Goal: Task Accomplishment & Management: Use online tool/utility

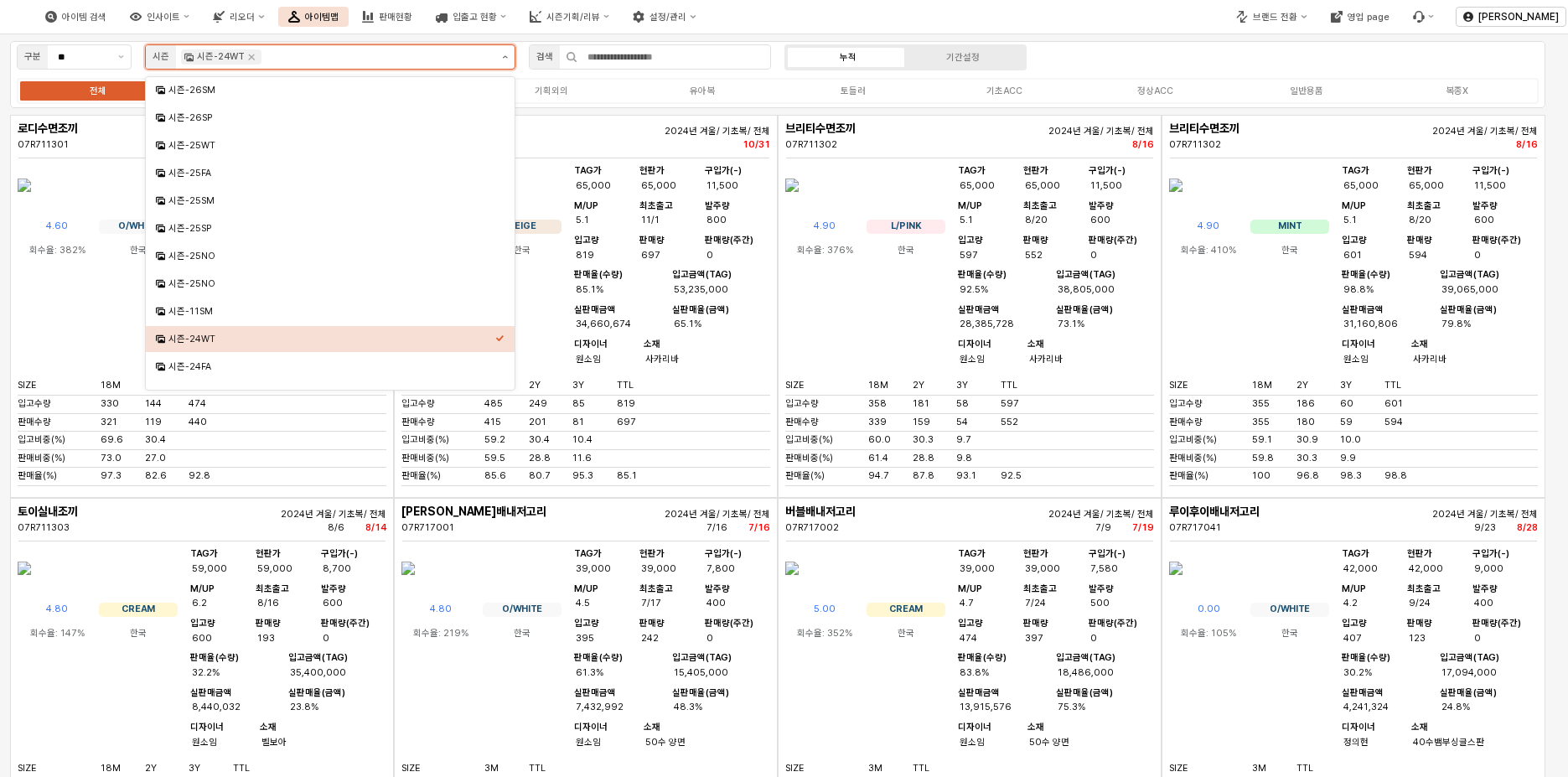
click at [508, 57] on button "제안 사항 표시" at bounding box center [505, 57] width 19 height 23
click at [286, 197] on div "시즌-25SM" at bounding box center [332, 200] width 327 height 13
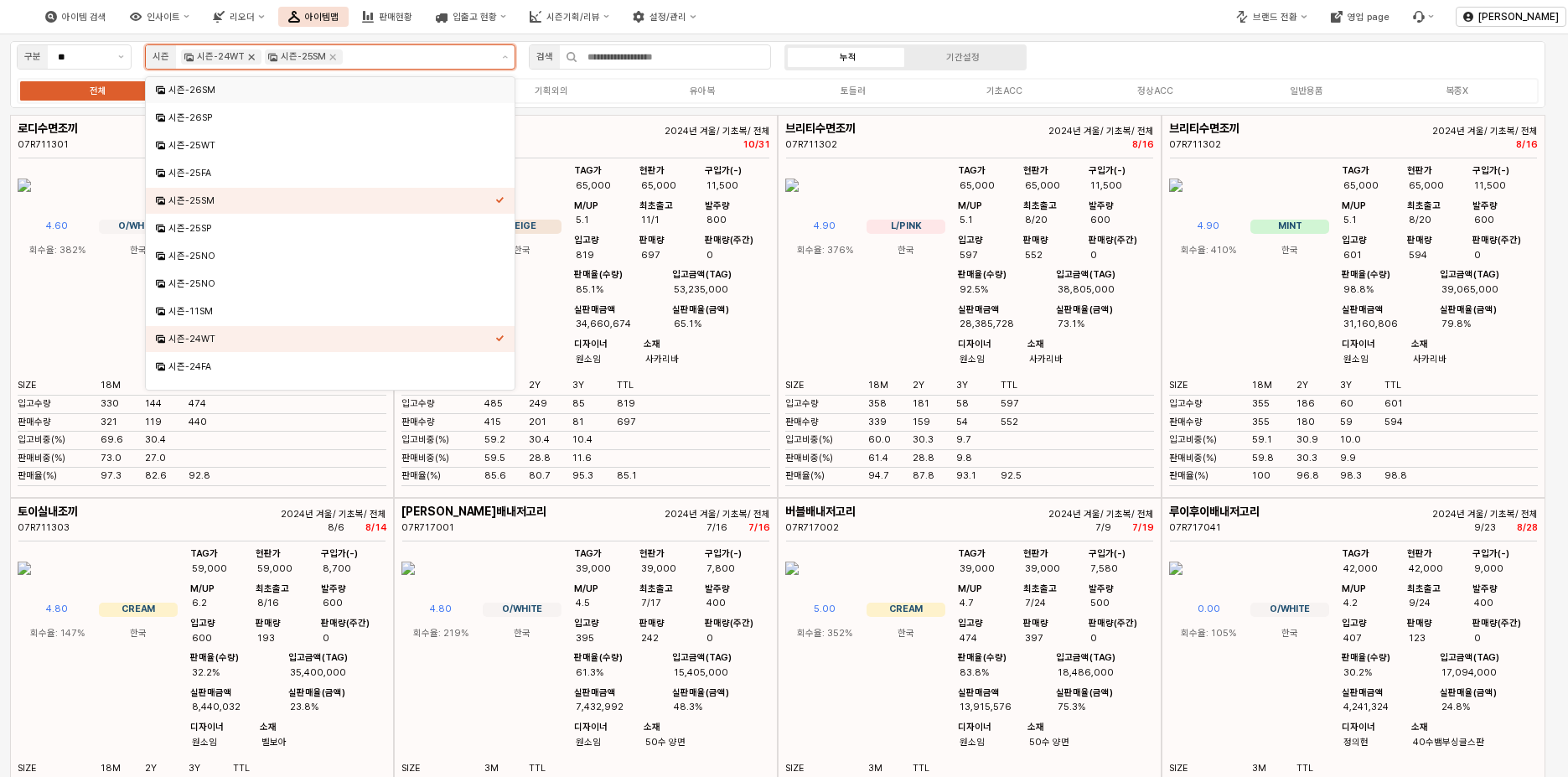
click at [249, 56] on icon "Remove 시즌-24WT" at bounding box center [252, 57] width 6 height 6
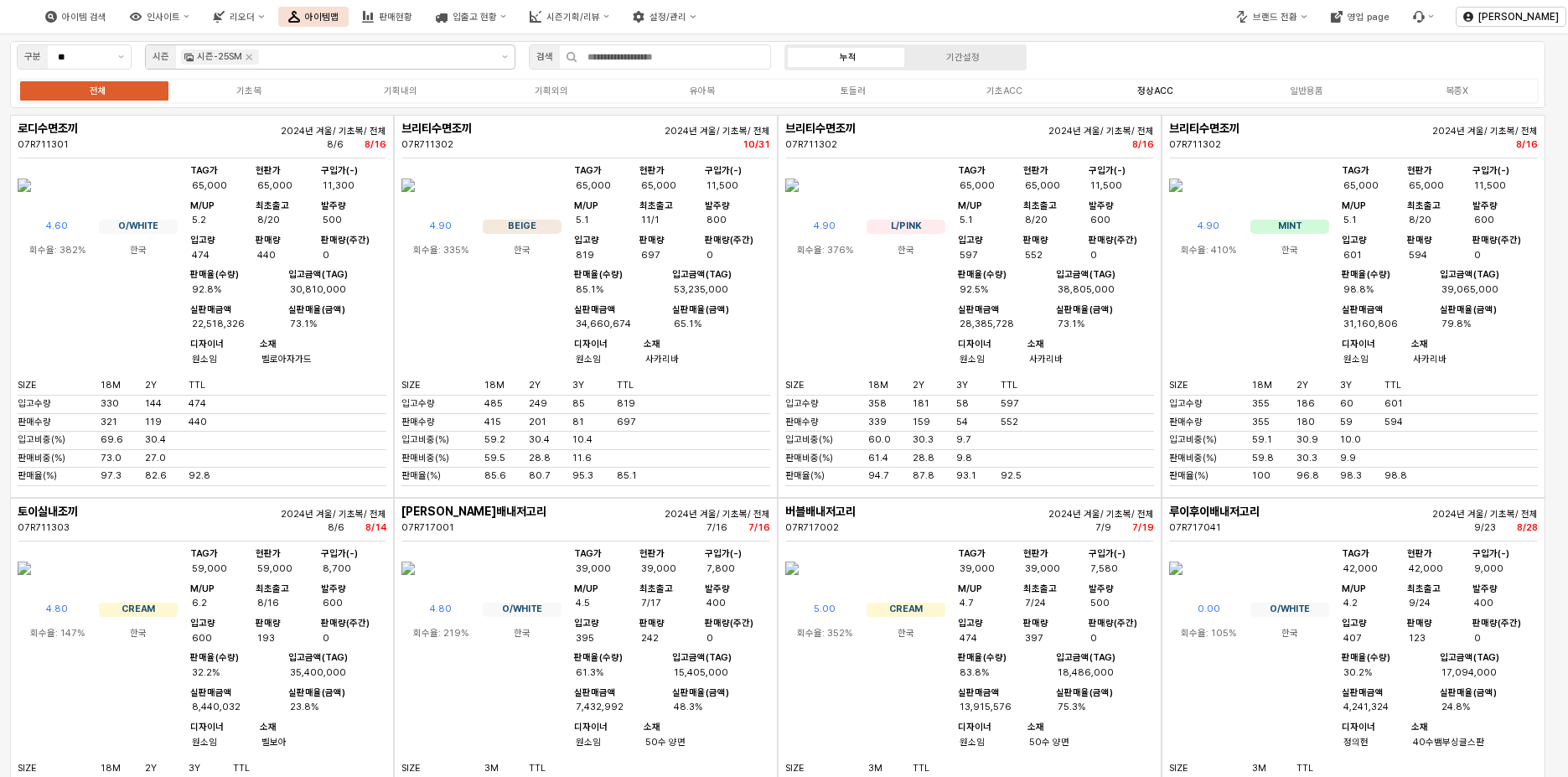
click at [1162, 89] on div "정상ACC" at bounding box center [1155, 91] width 36 height 11
click at [1171, 66] on div "구분 ** 시즌 시즌-25SM 검색 누적 기간설정 전체 기초복 기획내의 기획외의 유아복 토들러 기초ACC 정상ACC 일반용품 복종X" at bounding box center [777, 75] width 1535 height 67
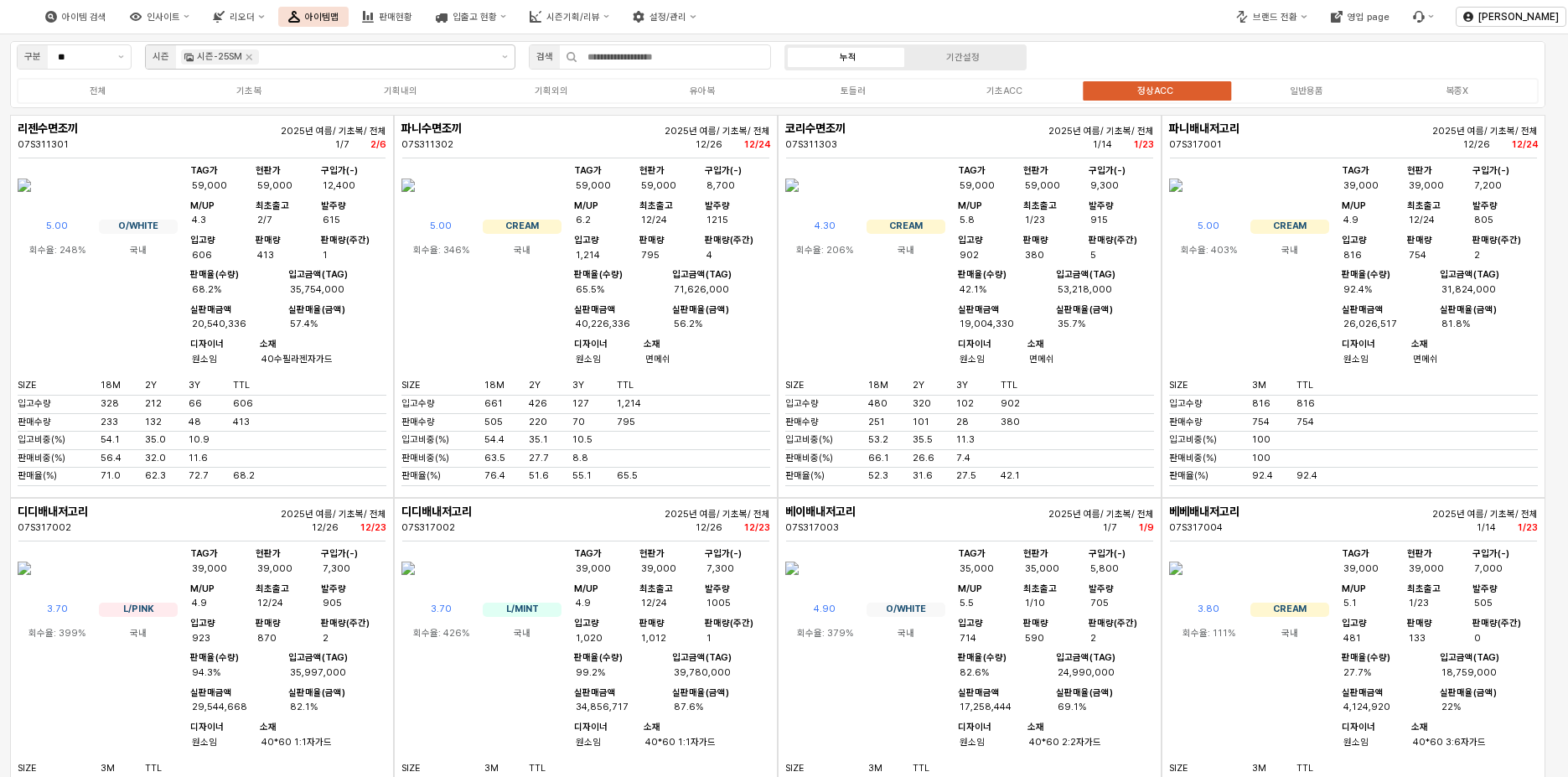
click at [1161, 60] on div "구분 ** 시즌 시즌-25SM 검색 누적 기간설정 전체 기초복 기획내의 기획외의 유아복 토들러 기초ACC 정상ACC 일반용품 복종X" at bounding box center [777, 75] width 1535 height 67
click at [1163, 85] on label "정상ACC" at bounding box center [1155, 91] width 151 height 14
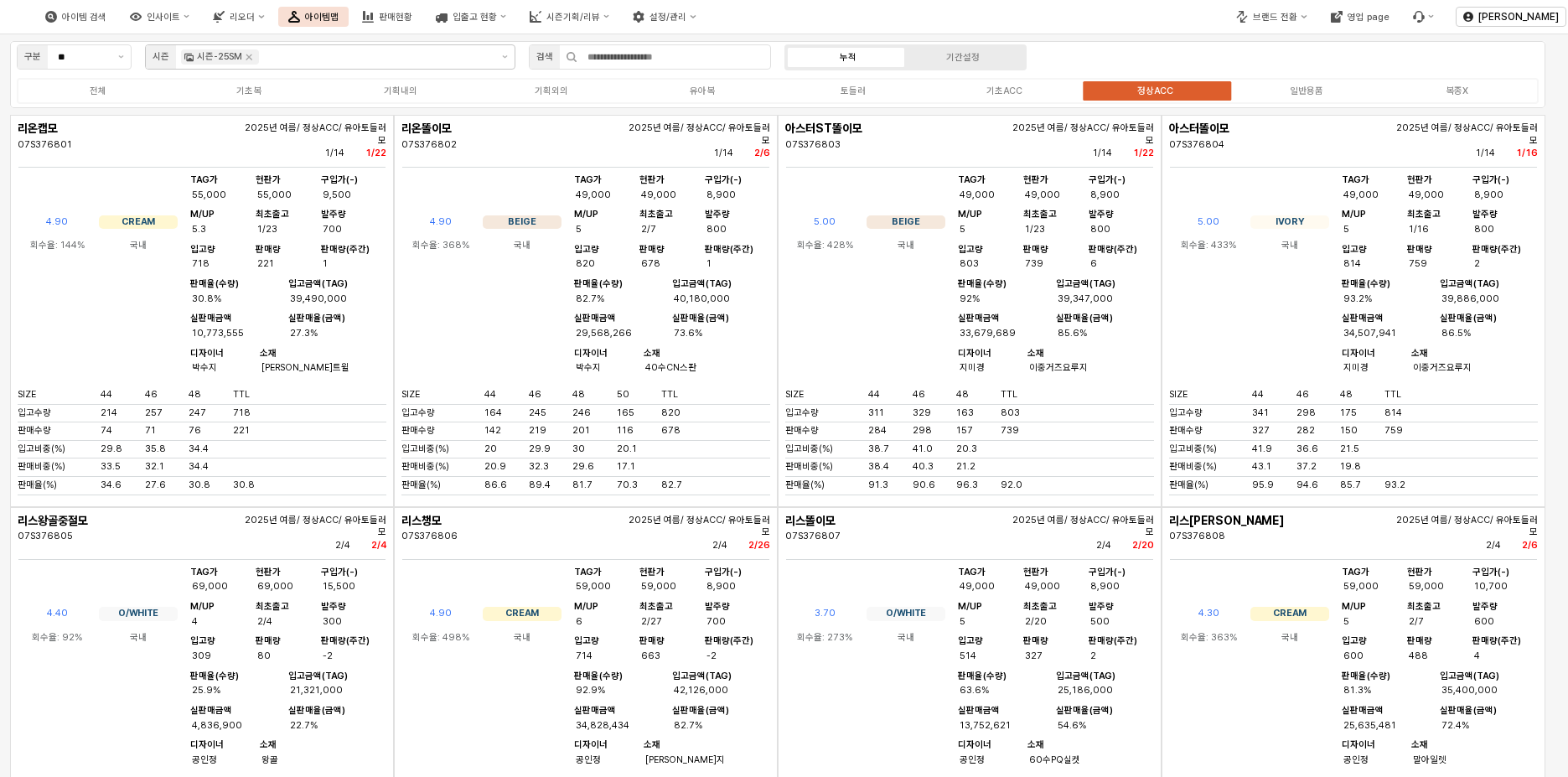
scroll to position [503, 0]
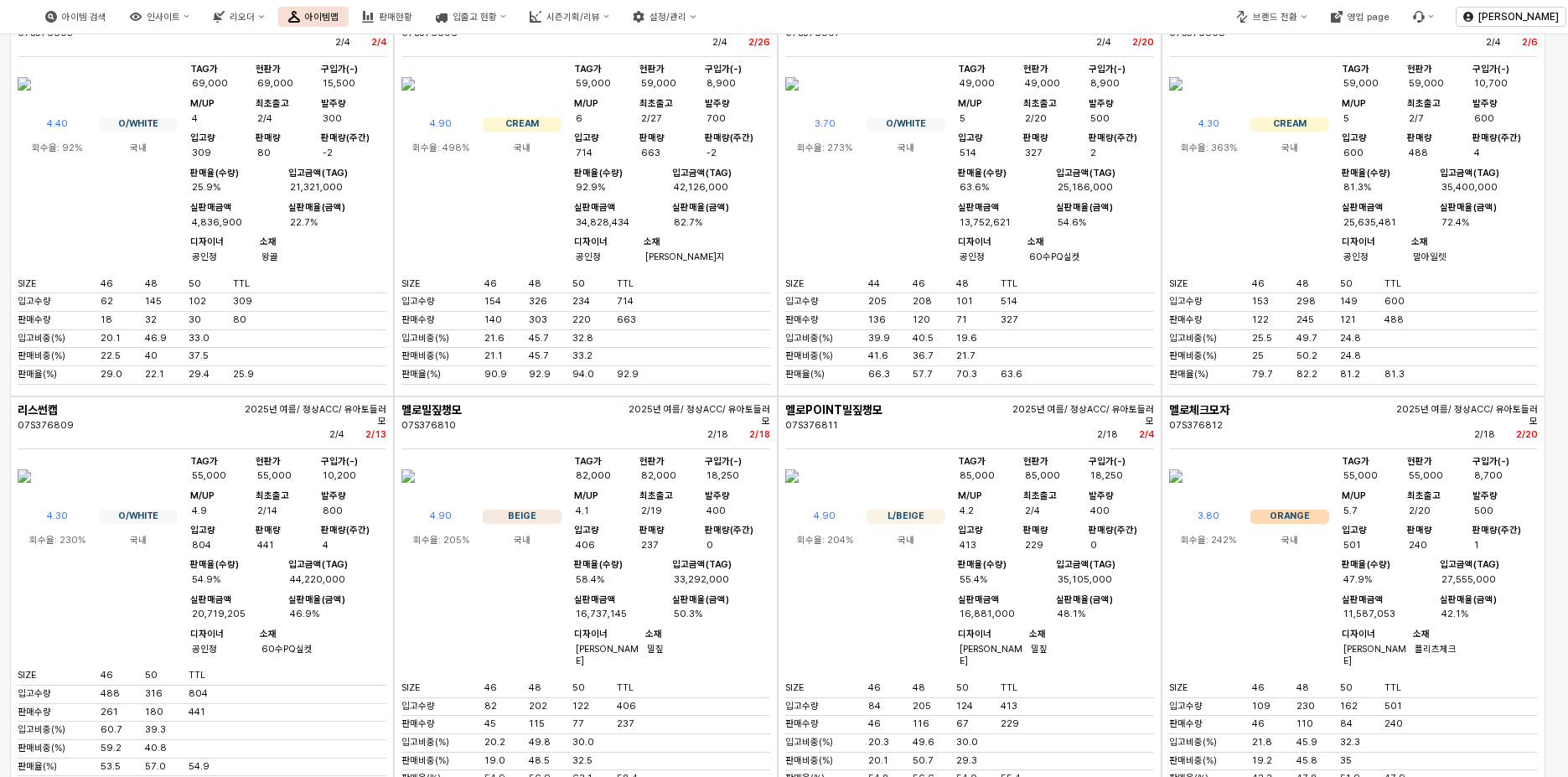
click at [1066, 546] on div "멜로POINT밀짚챙모 07S376811 2025년 여름/ 정상ACC/ 유아토들러모 2/18 2/4 4.90 L/BEIGE 회수율: 204% 국…" at bounding box center [970, 598] width 384 height 404
click at [999, 433] on div "07S376811" at bounding box center [896, 426] width 221 height 13
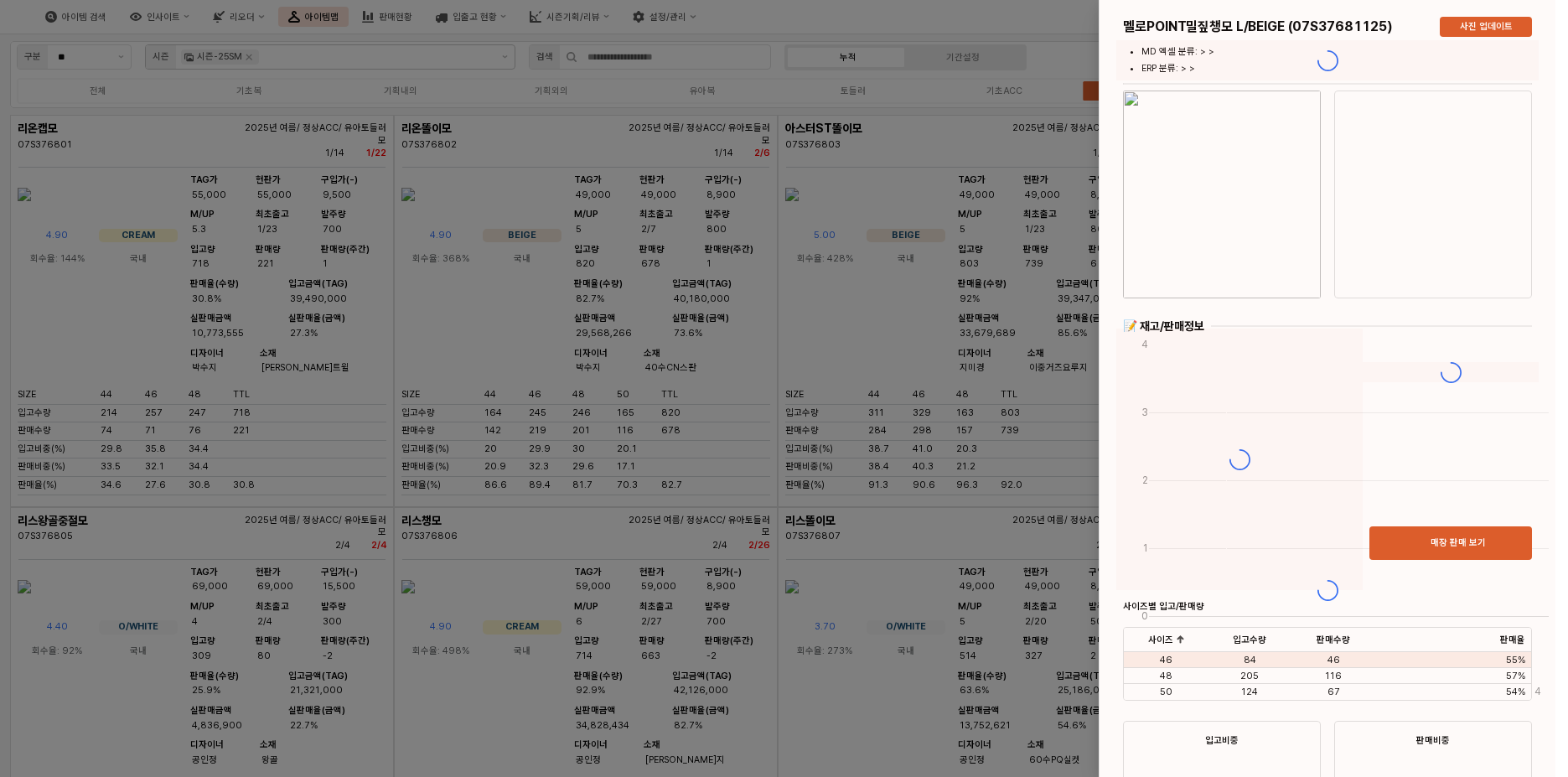
click at [637, 114] on div at bounding box center [784, 388] width 1568 height 777
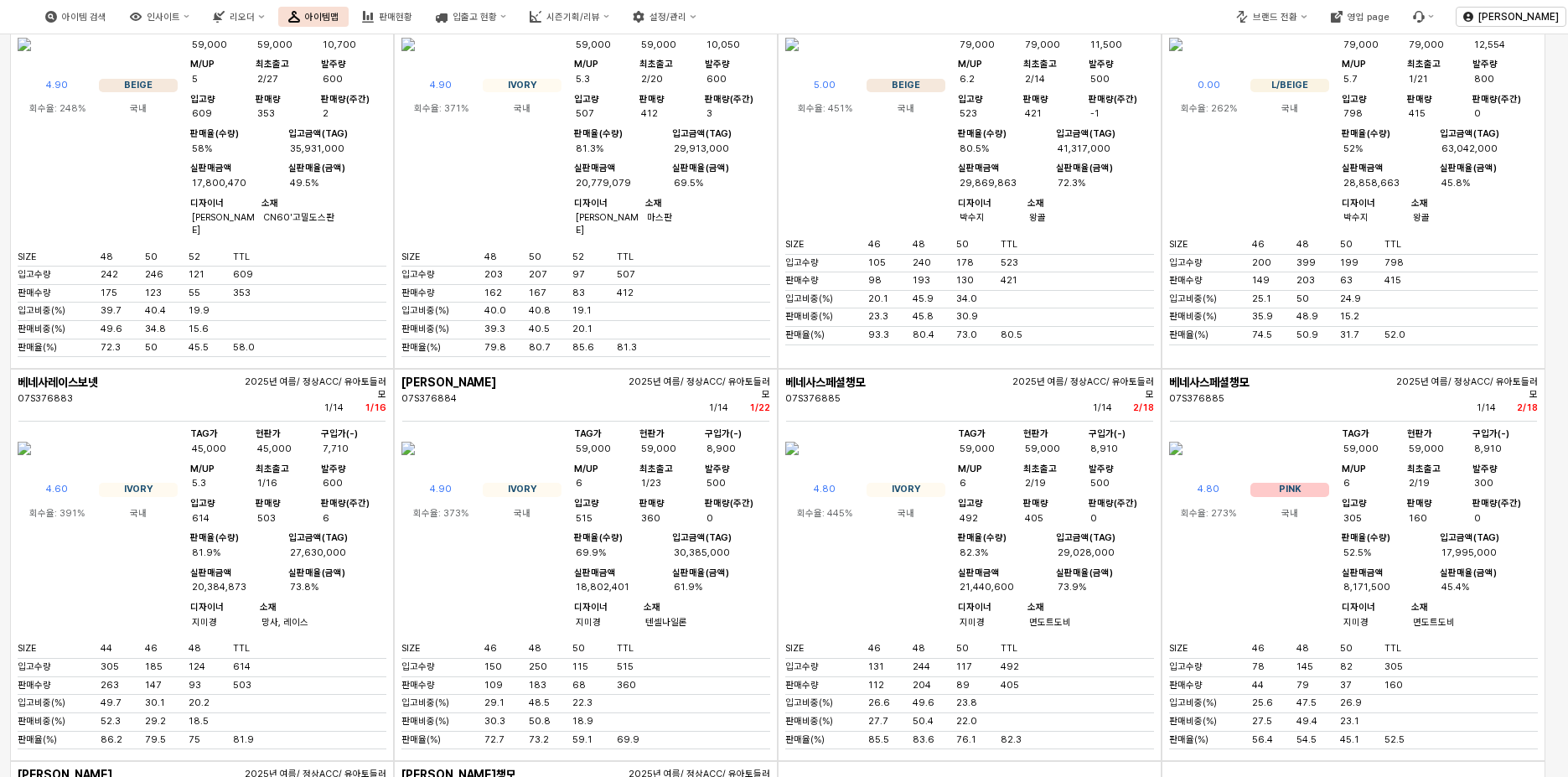
scroll to position [1089, 0]
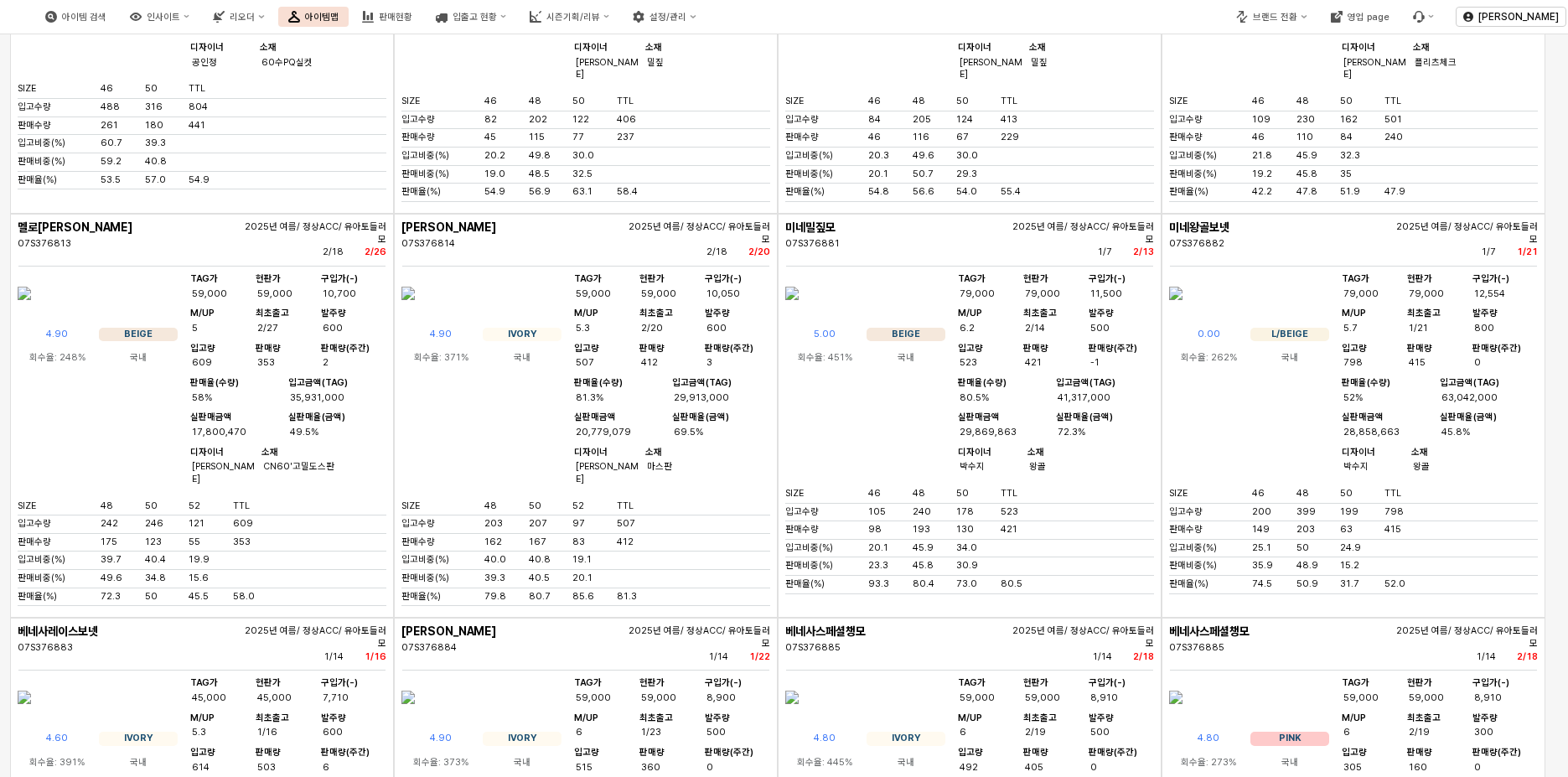
click at [685, 214] on div "멜로밀짚챙모 07S376810 2025년 여름/ 정상ACC/ 유아토들러모 2/18 2/18 4.90 BEIGE 회수율: 205% 국내 TAG가…" at bounding box center [586, 12] width 384 height 404
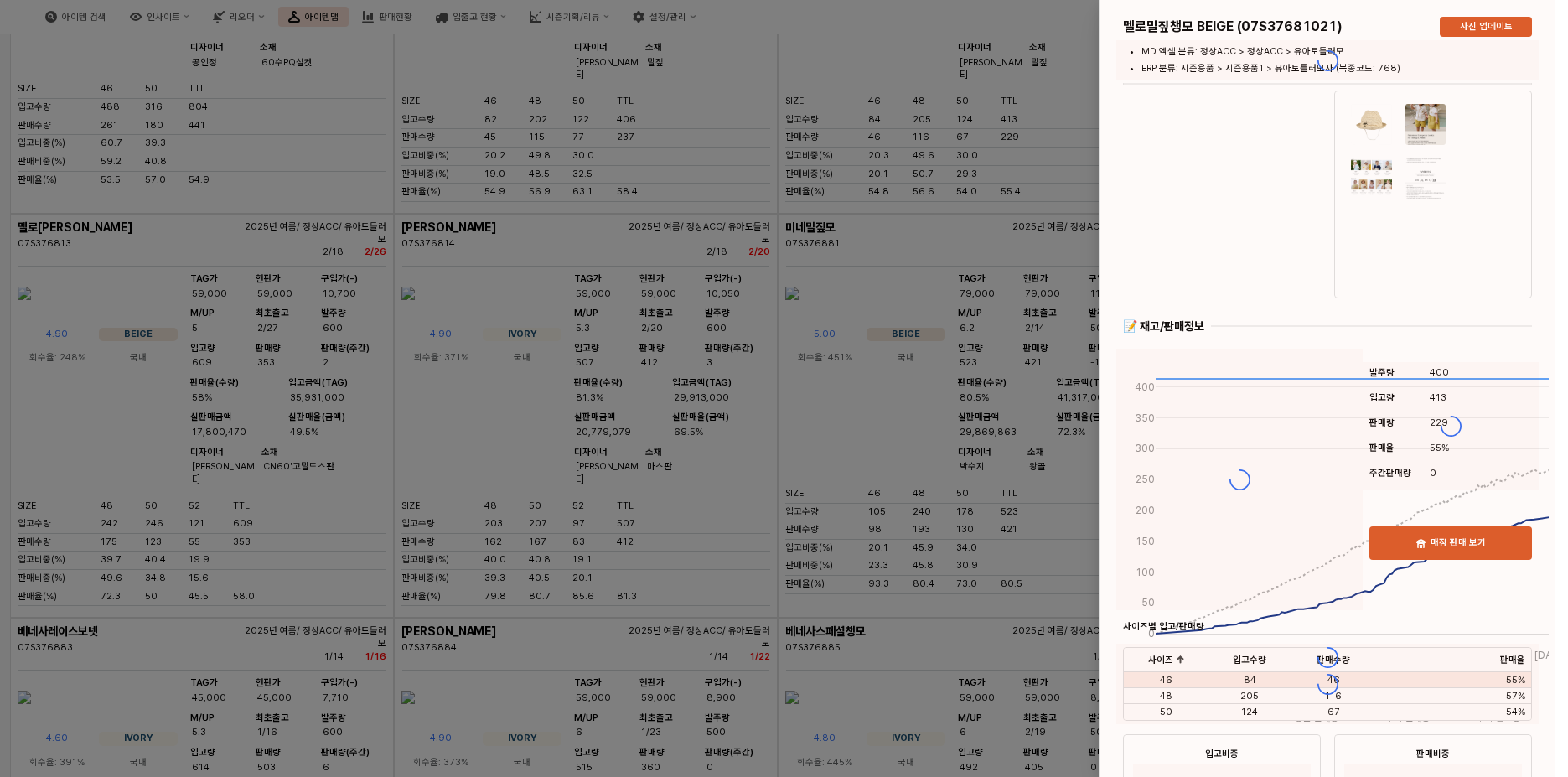
scroll to position [754, 0]
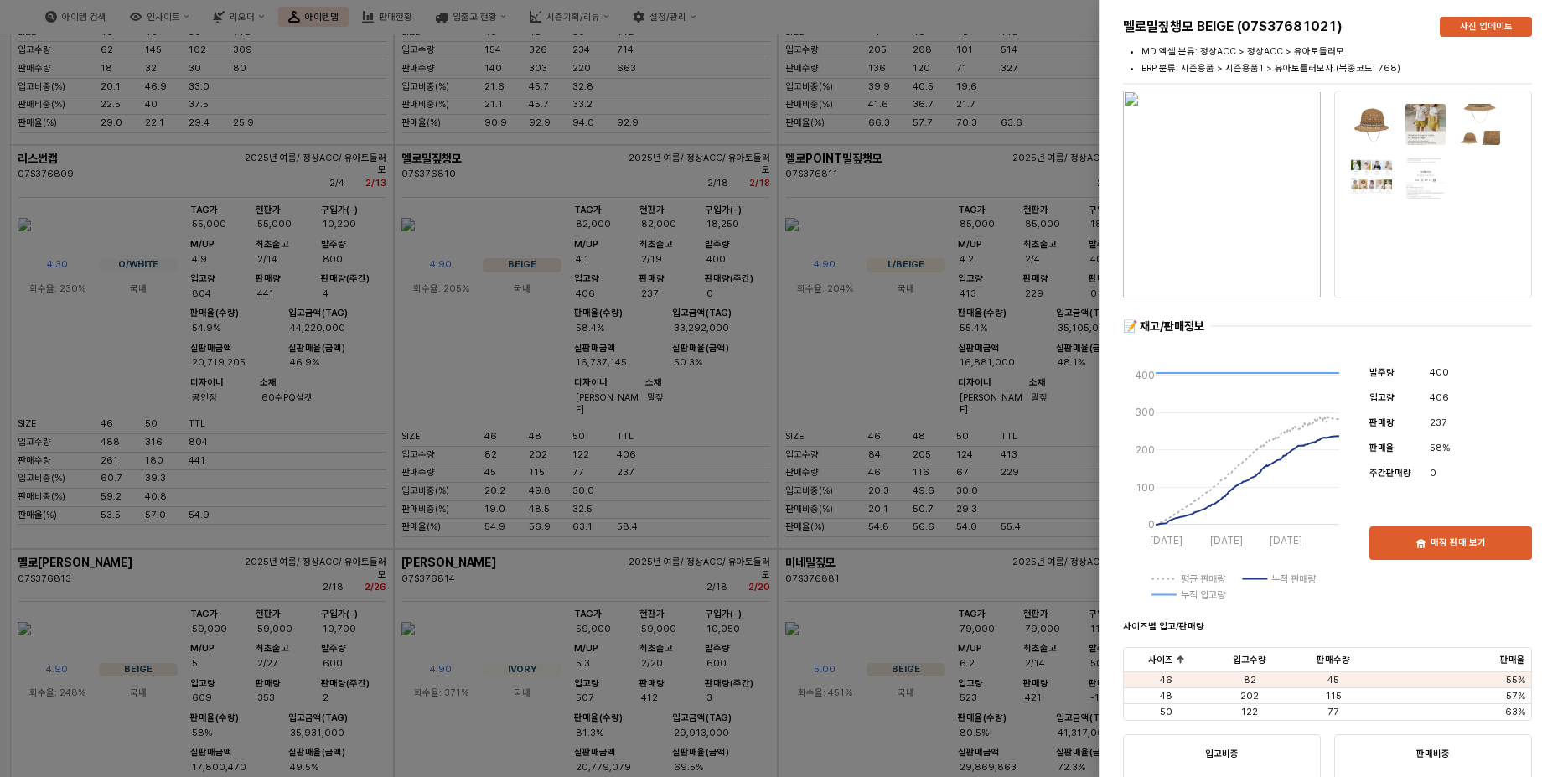
click at [973, 191] on div at bounding box center [784, 388] width 1568 height 777
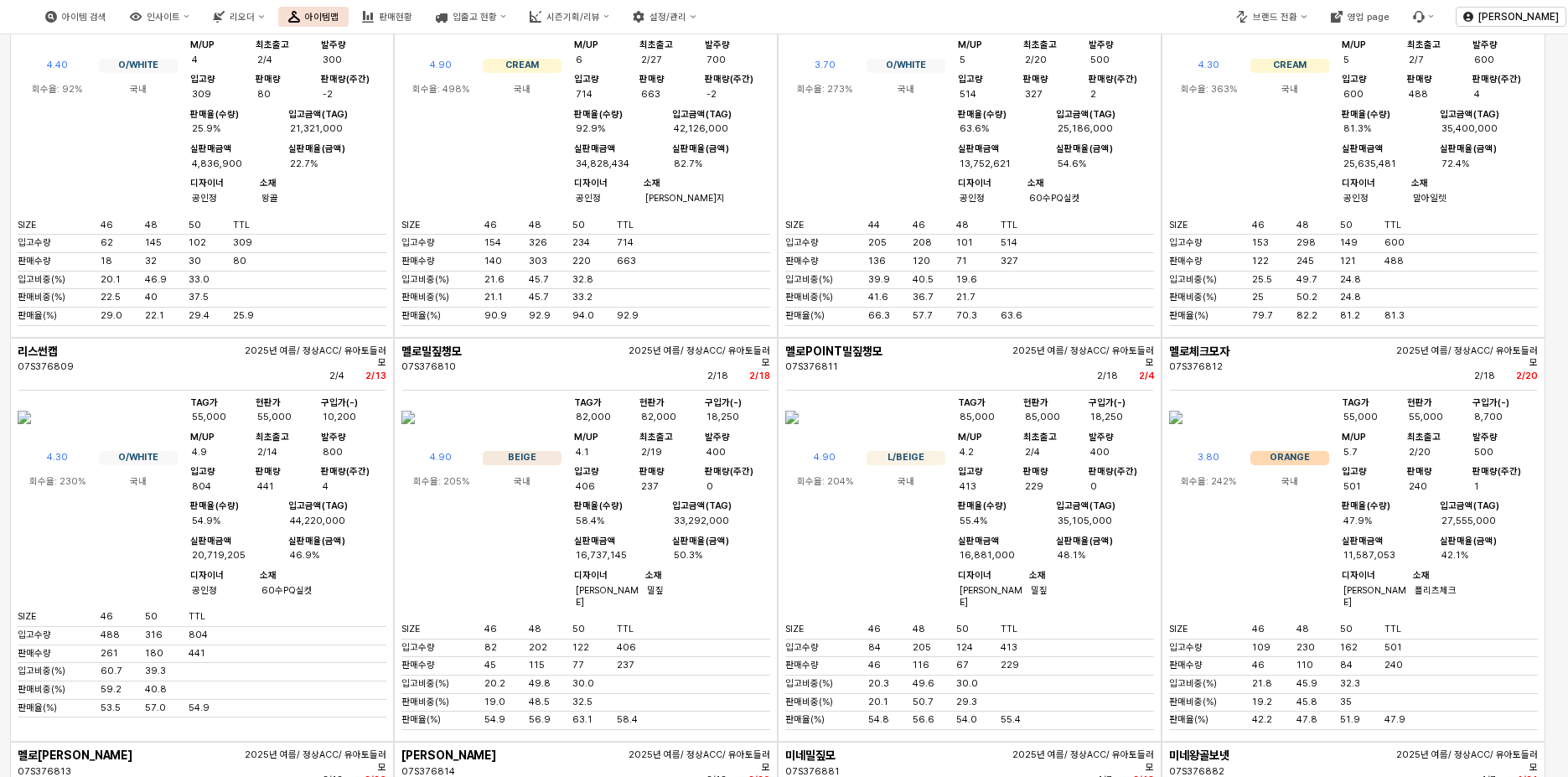
scroll to position [419, 0]
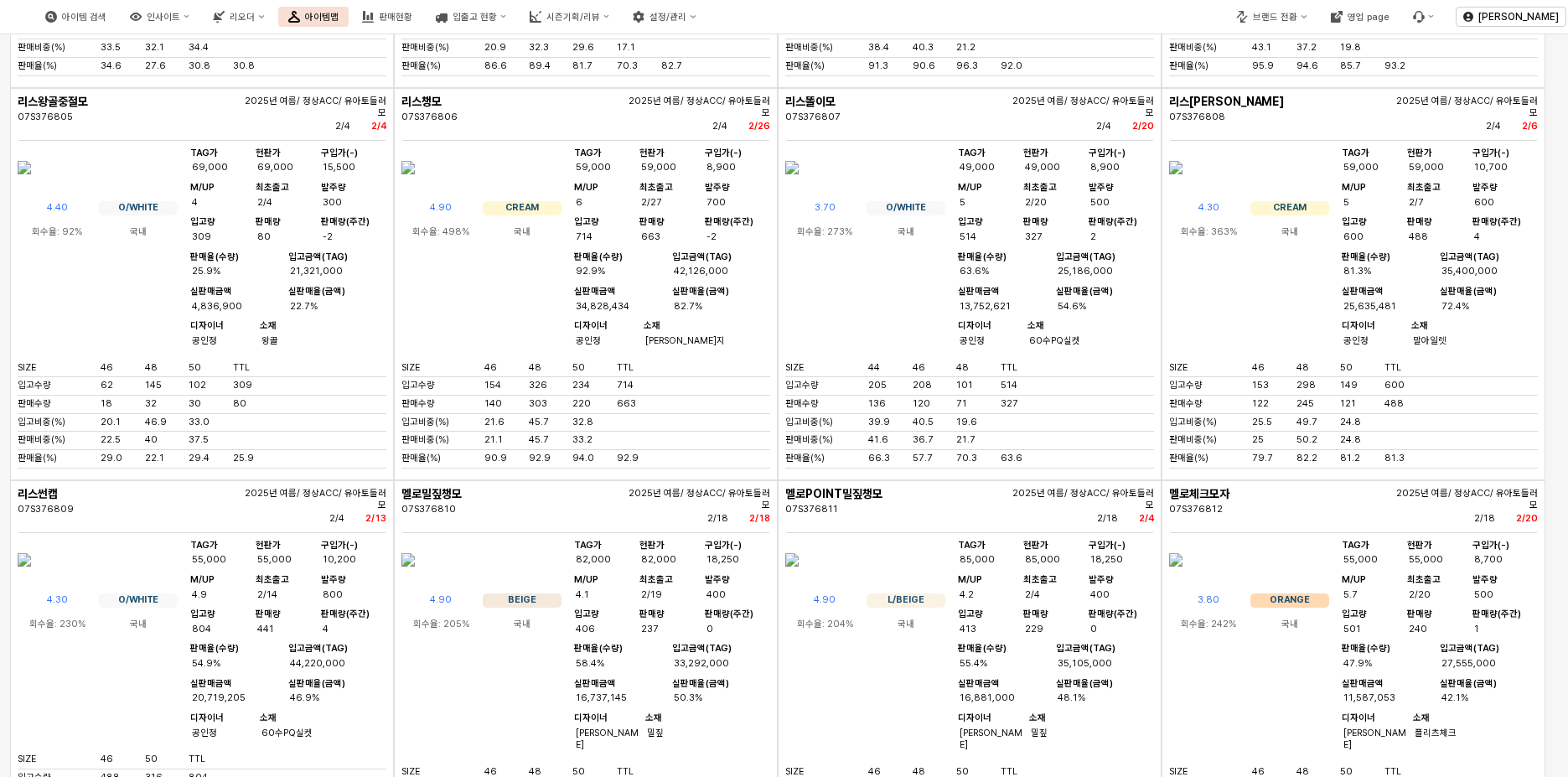
click at [397, 417] on div "리스챙모 07S376806 2025년 여름/ 정상ACC/ 유아토들러모 2/4 2/26 4.90 CREAM 회수율: 498% 국내 TAG가 59…" at bounding box center [586, 284] width 384 height 392
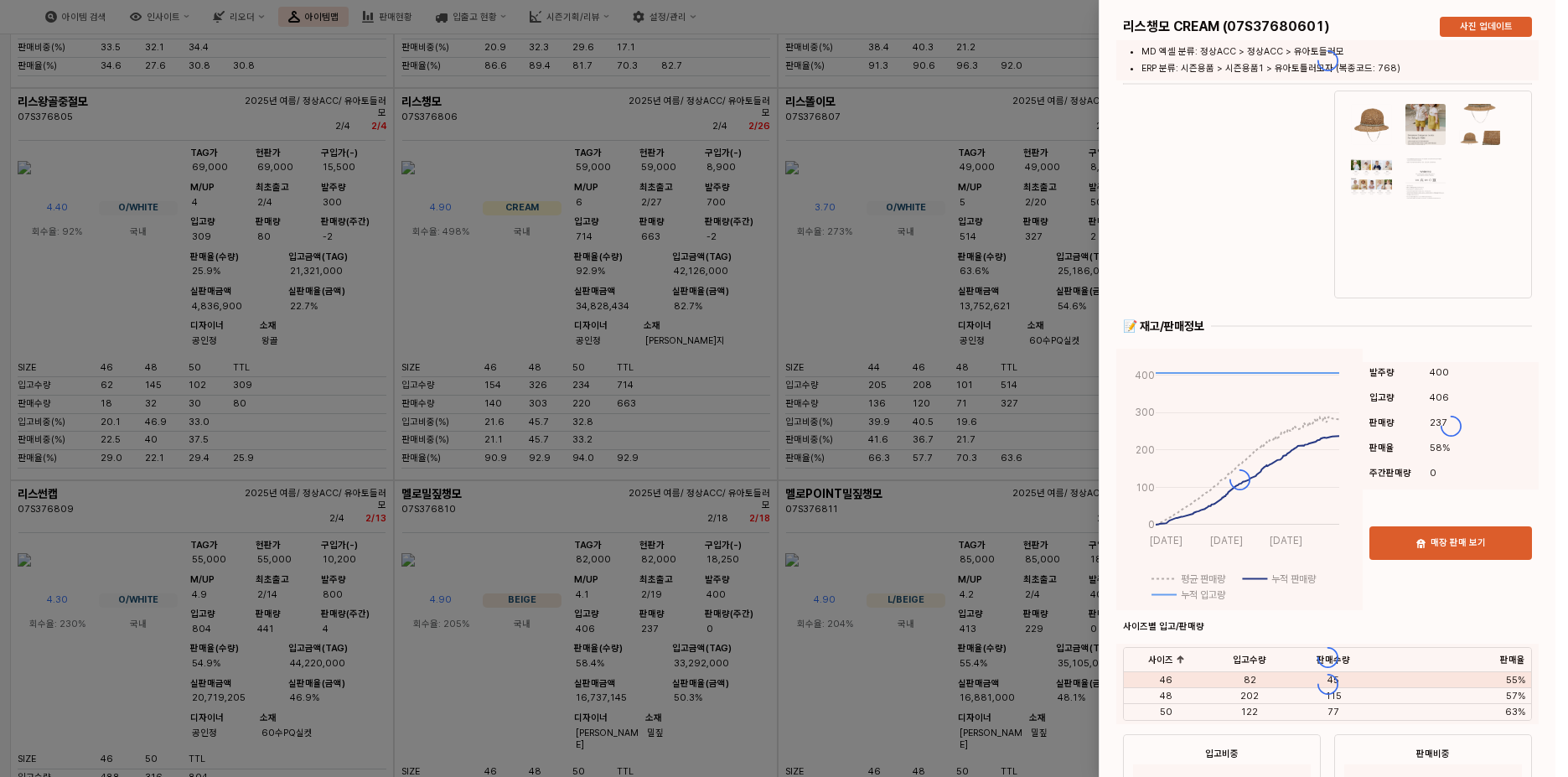
scroll to position [0, 0]
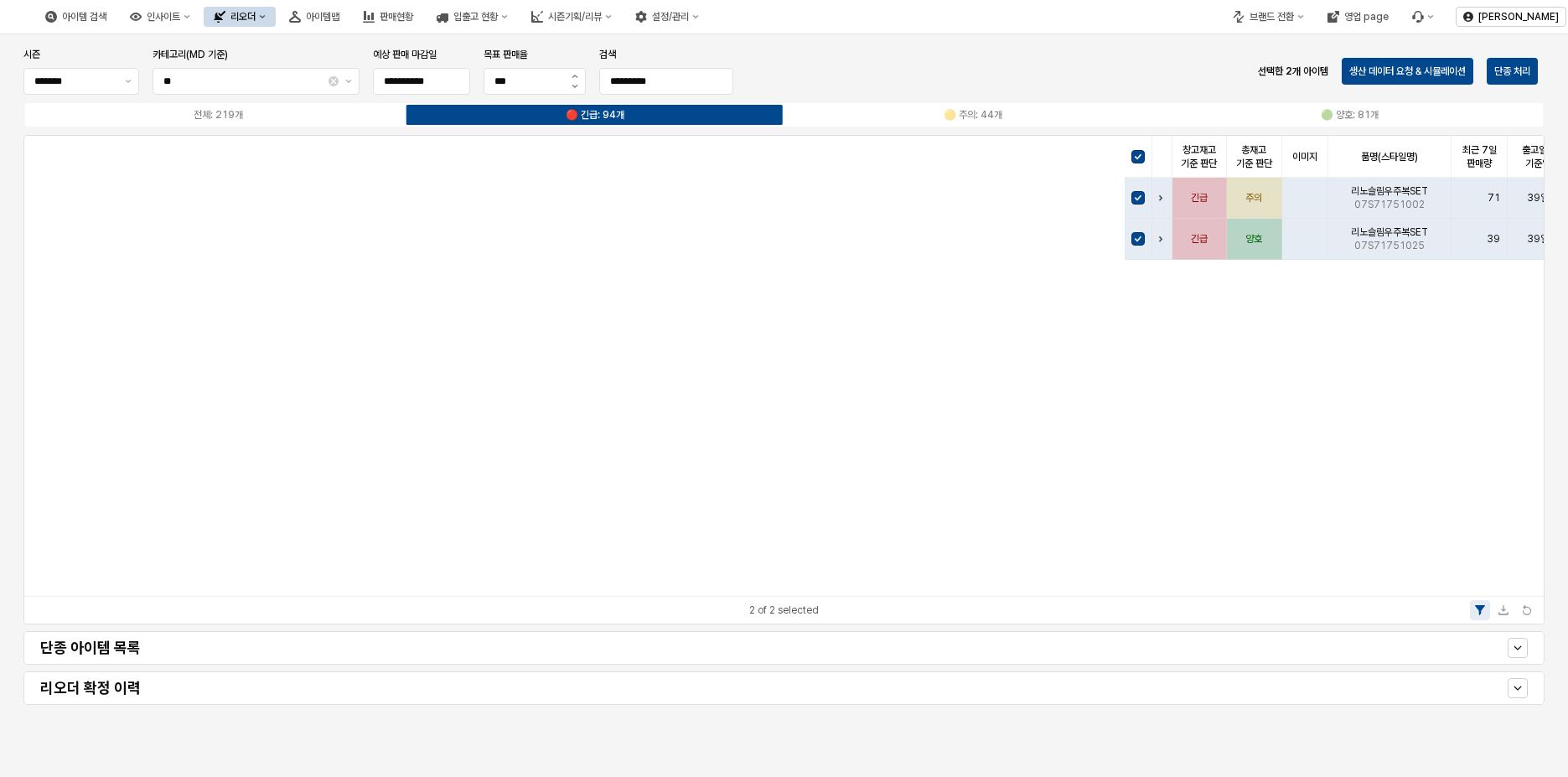
click at [190, 17] on icon "인사이트" at bounding box center [187, 17] width 6 height 3
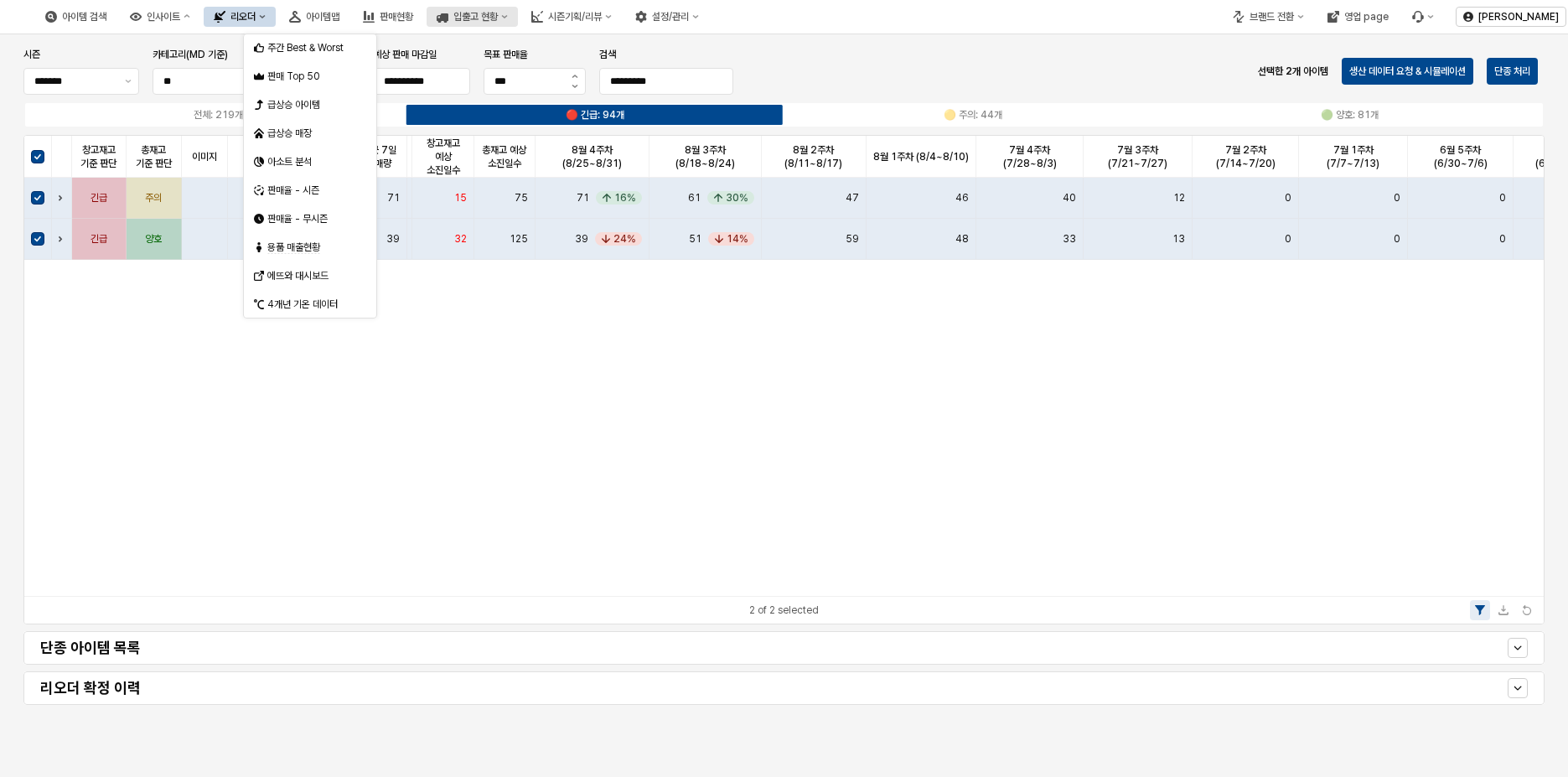
click at [498, 14] on div "입출고 현황" at bounding box center [475, 17] width 44 height 12
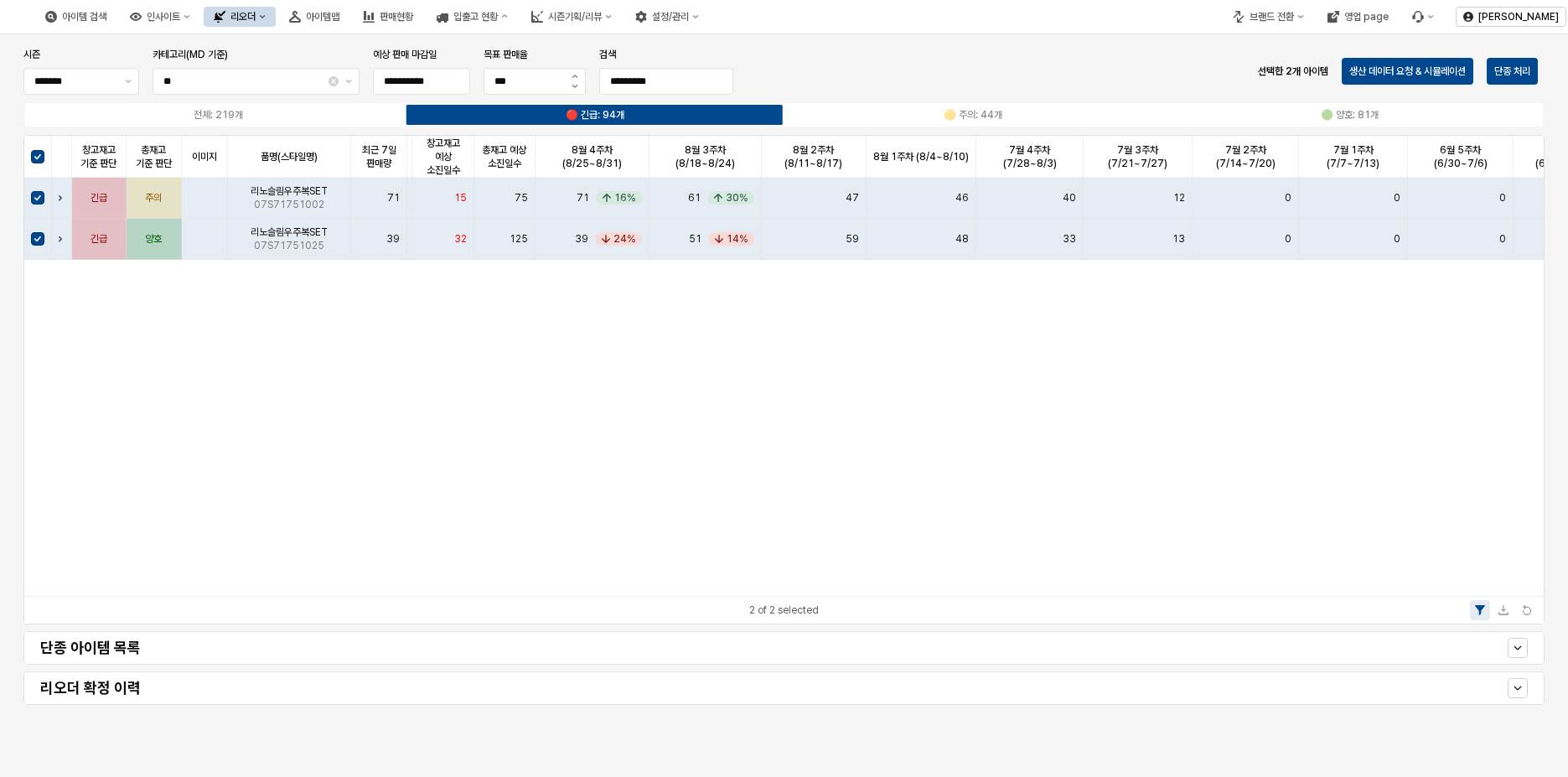
click at [522, 3] on div "아이템 검색 인사이트 리오더 아이템맵 판매현황 입출고 현황 시즌기획/리뷰 설정/관리" at bounding box center [372, 17] width 674 height 35
click at [413, 15] on div "판매현황" at bounding box center [397, 17] width 34 height 12
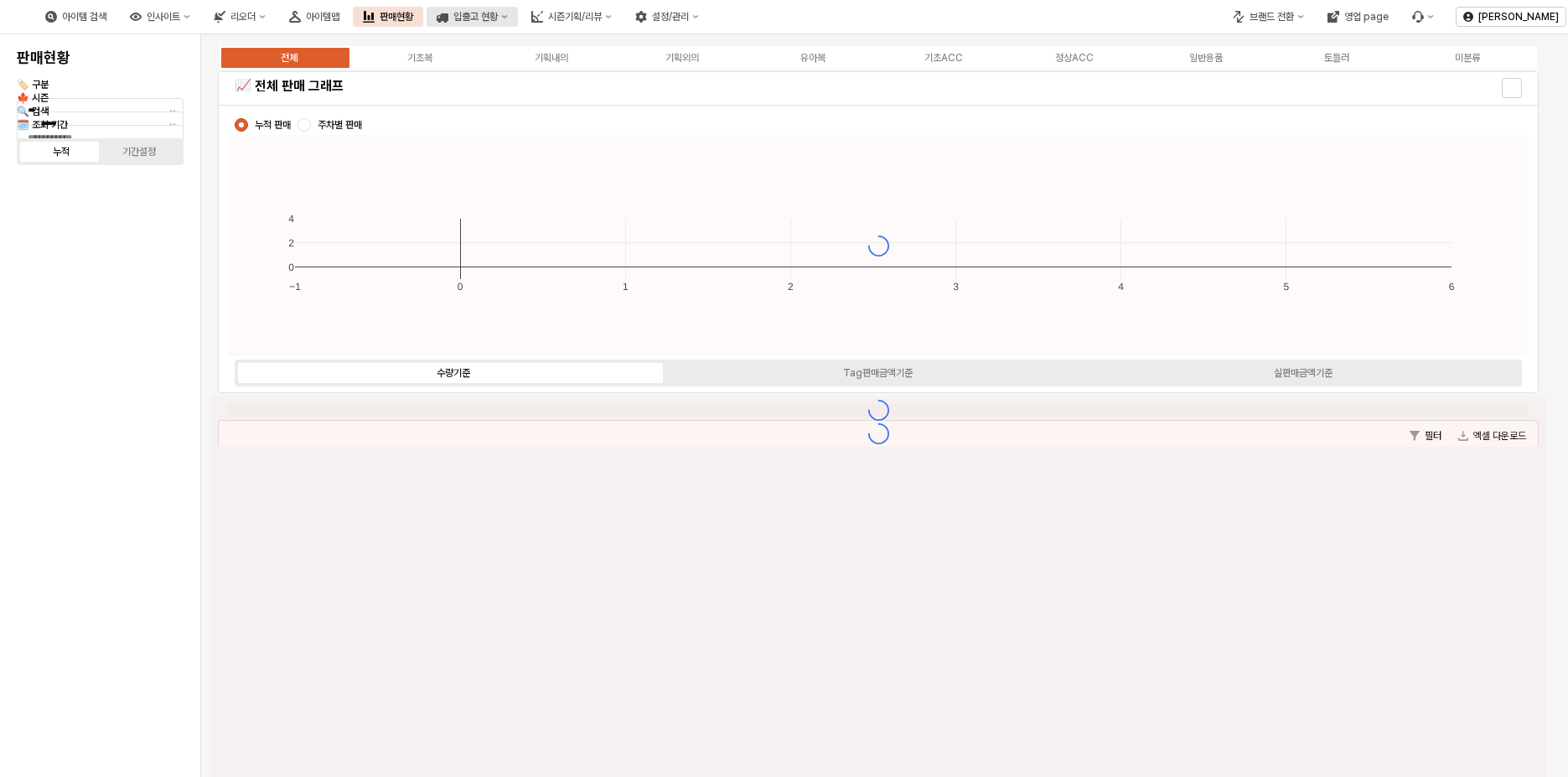
type input "****"
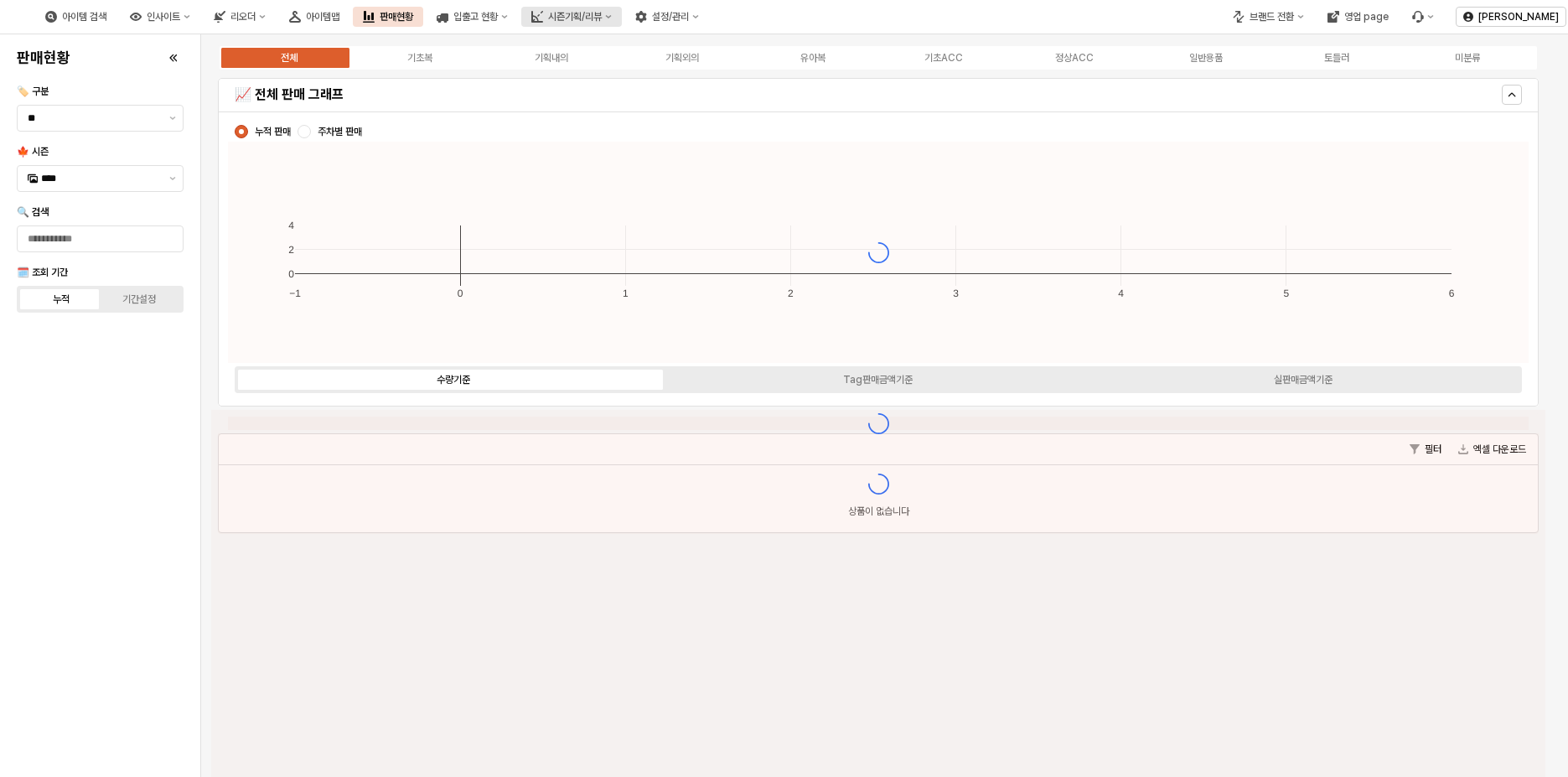
click at [602, 16] on div "시즌기획/리뷰" at bounding box center [575, 17] width 54 height 12
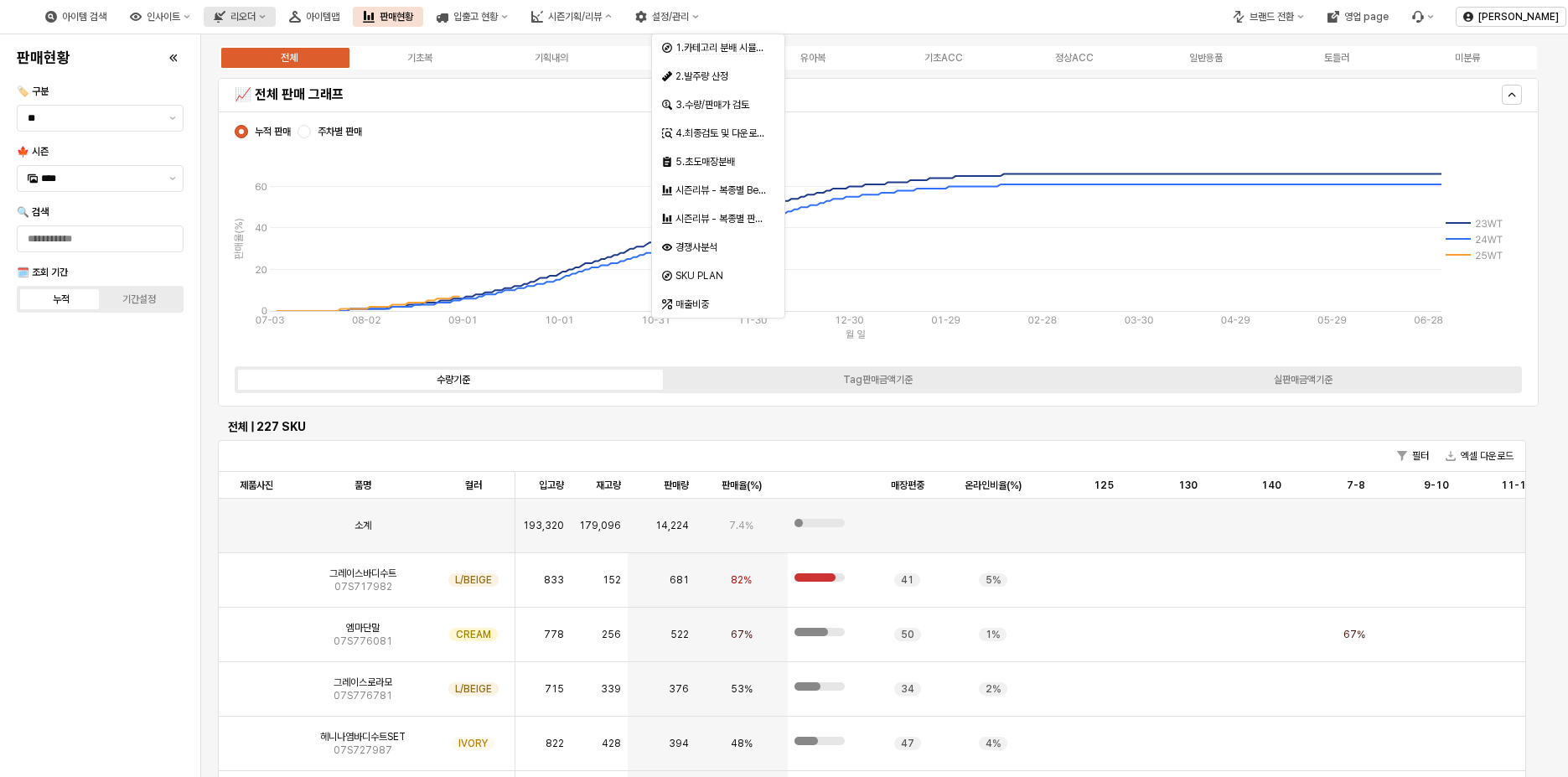
click at [256, 18] on div "리오더" at bounding box center [243, 17] width 25 height 12
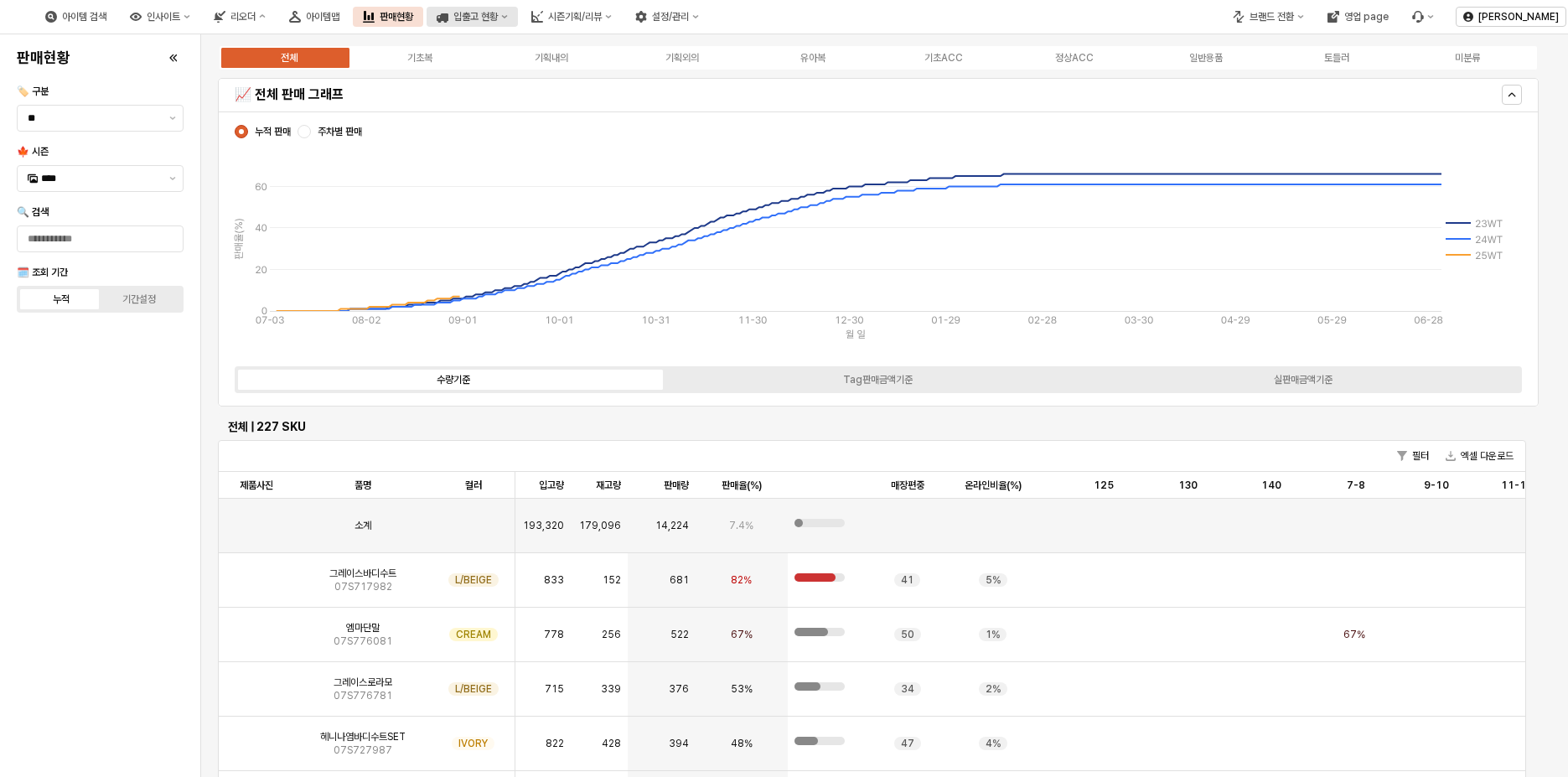
click at [518, 10] on button "입출고 현황" at bounding box center [472, 17] width 91 height 20
click at [622, 22] on button "시즌기획/리뷰" at bounding box center [572, 17] width 101 height 20
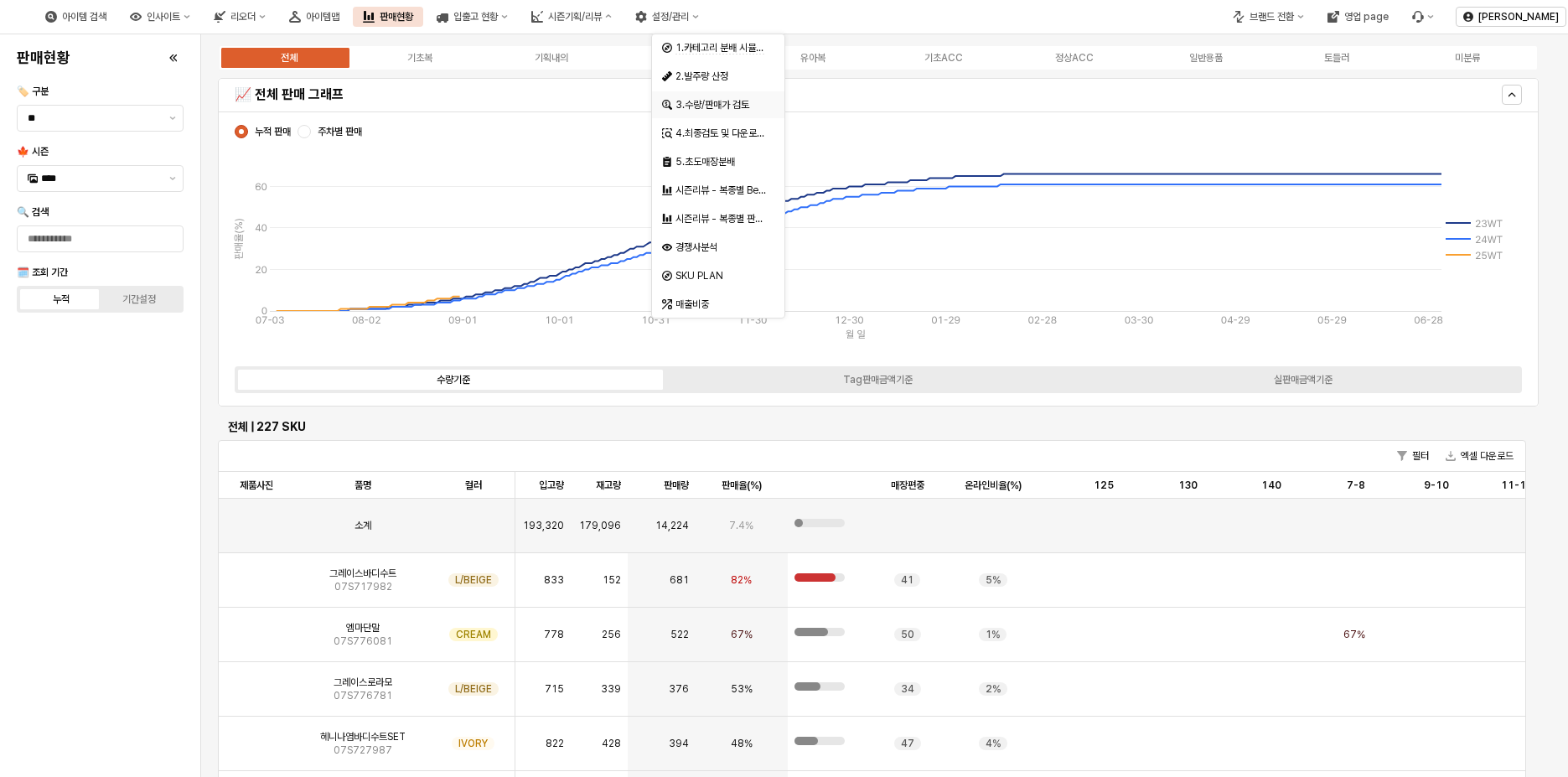
click at [721, 101] on div "3.수량/판매가 검토" at bounding box center [720, 105] width 89 height 13
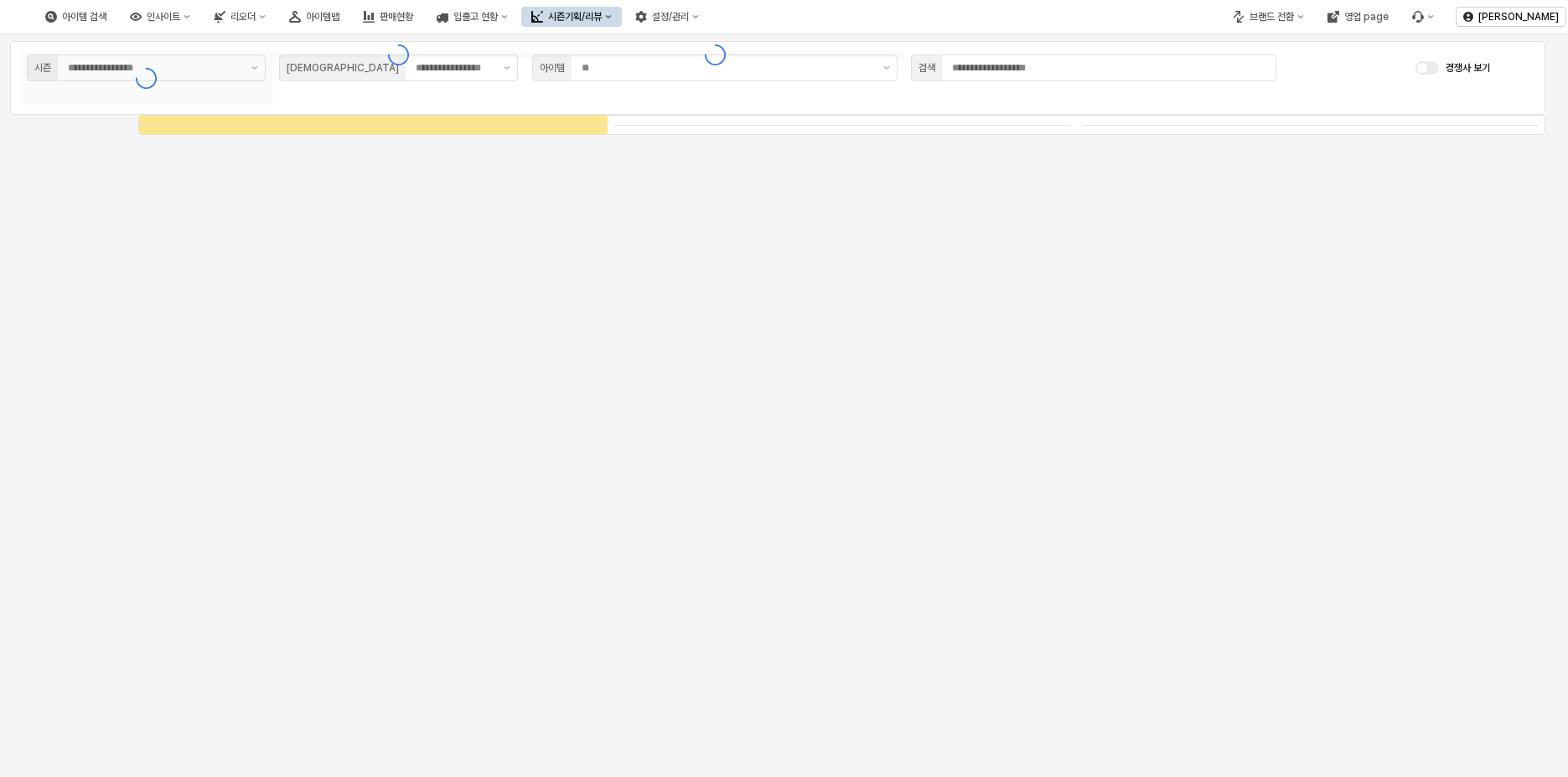
type input "****"
type input "***"
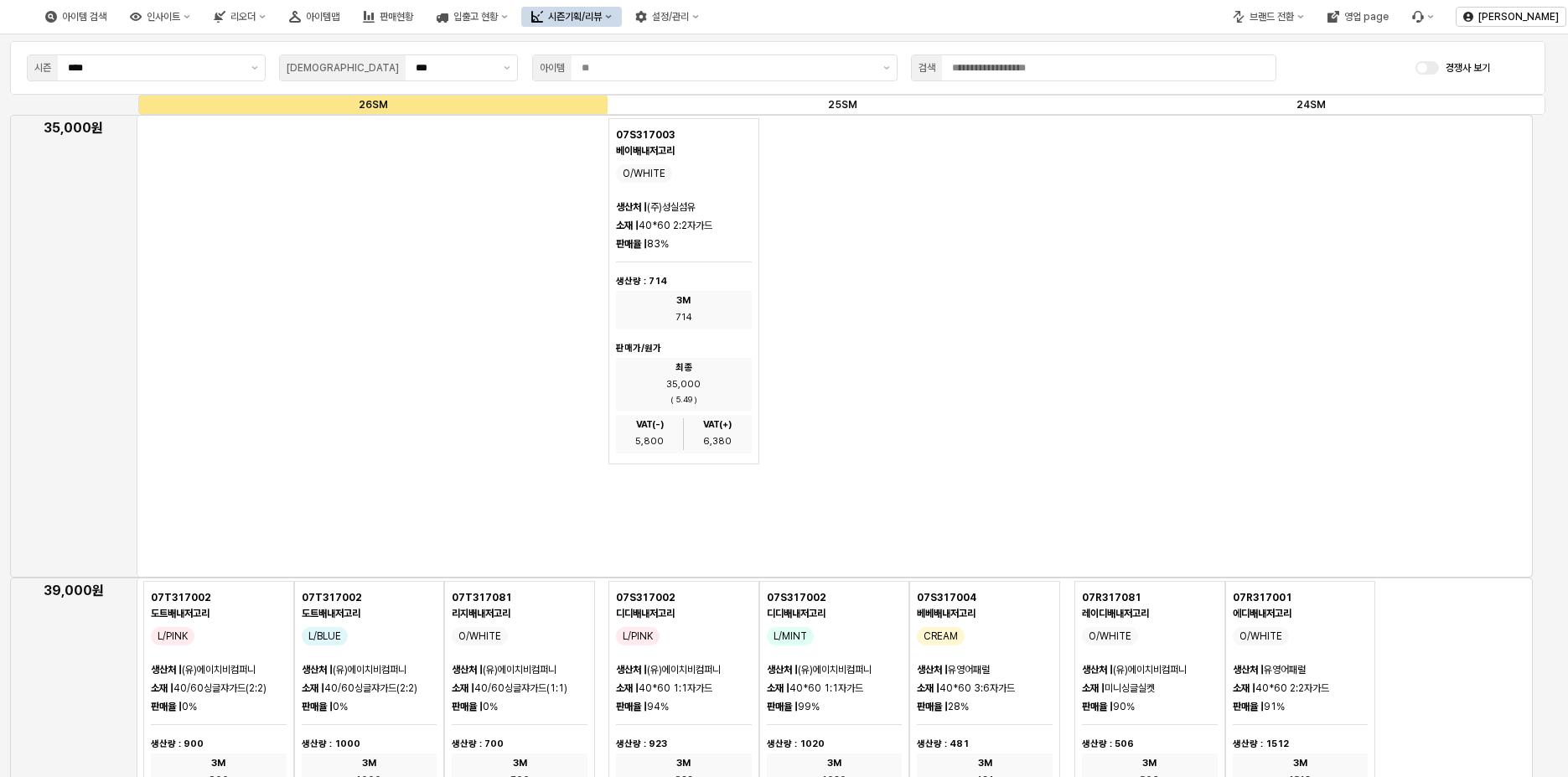
scroll to position [168, 0]
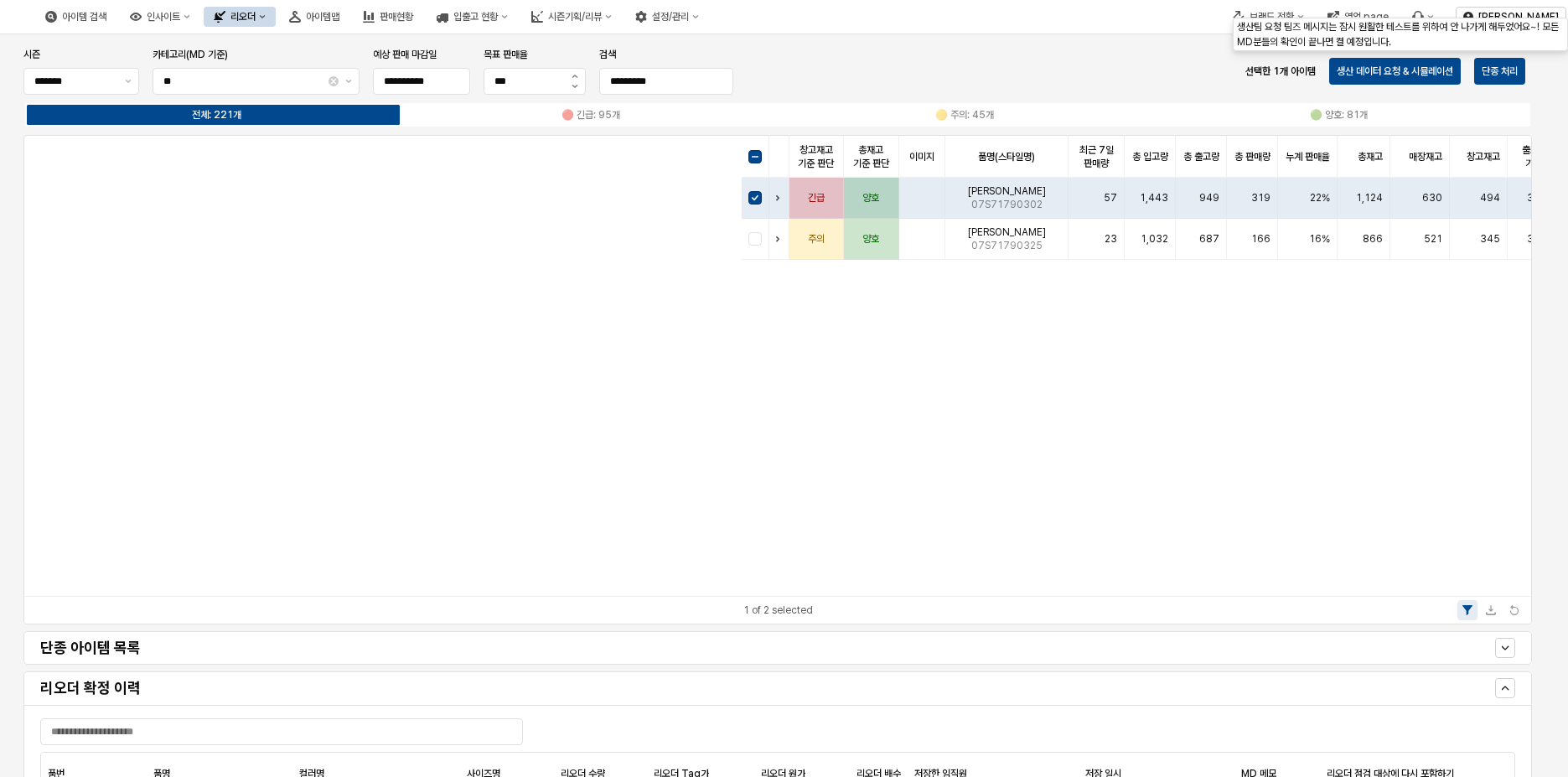
scroll to position [0, 1206]
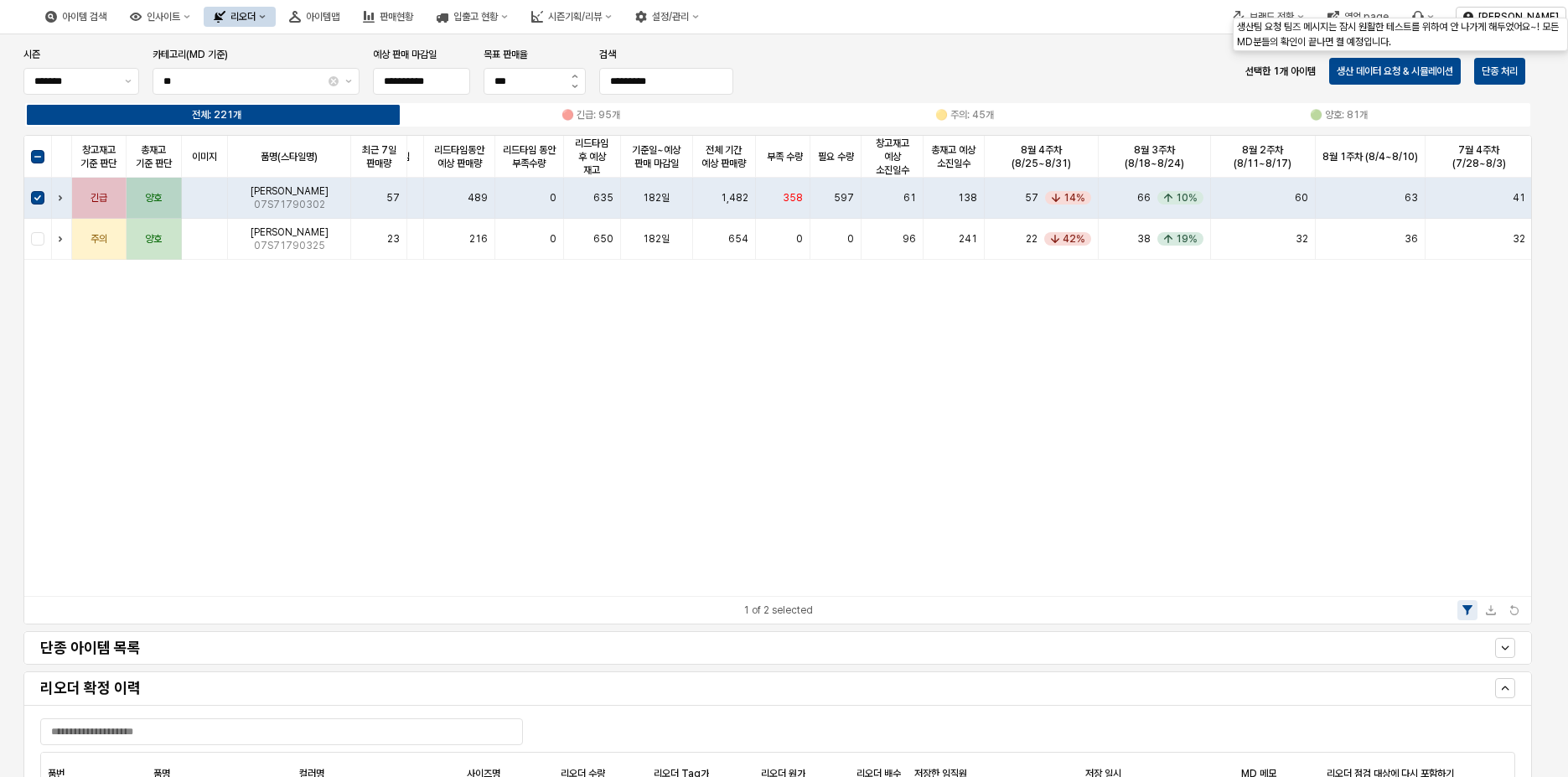
click at [386, 31] on div "아이템 검색 인사이트 리오더 아이템맵 판매현황 입출고 현황 시즌기획/리뷰 설정/관리" at bounding box center [372, 17] width 674 height 35
click at [276, 21] on button "리오더" at bounding box center [240, 17] width 72 height 20
click at [392, 197] on div "ㄴ 시즌 시뮬레이션" at bounding box center [391, 190] width 102 height 17
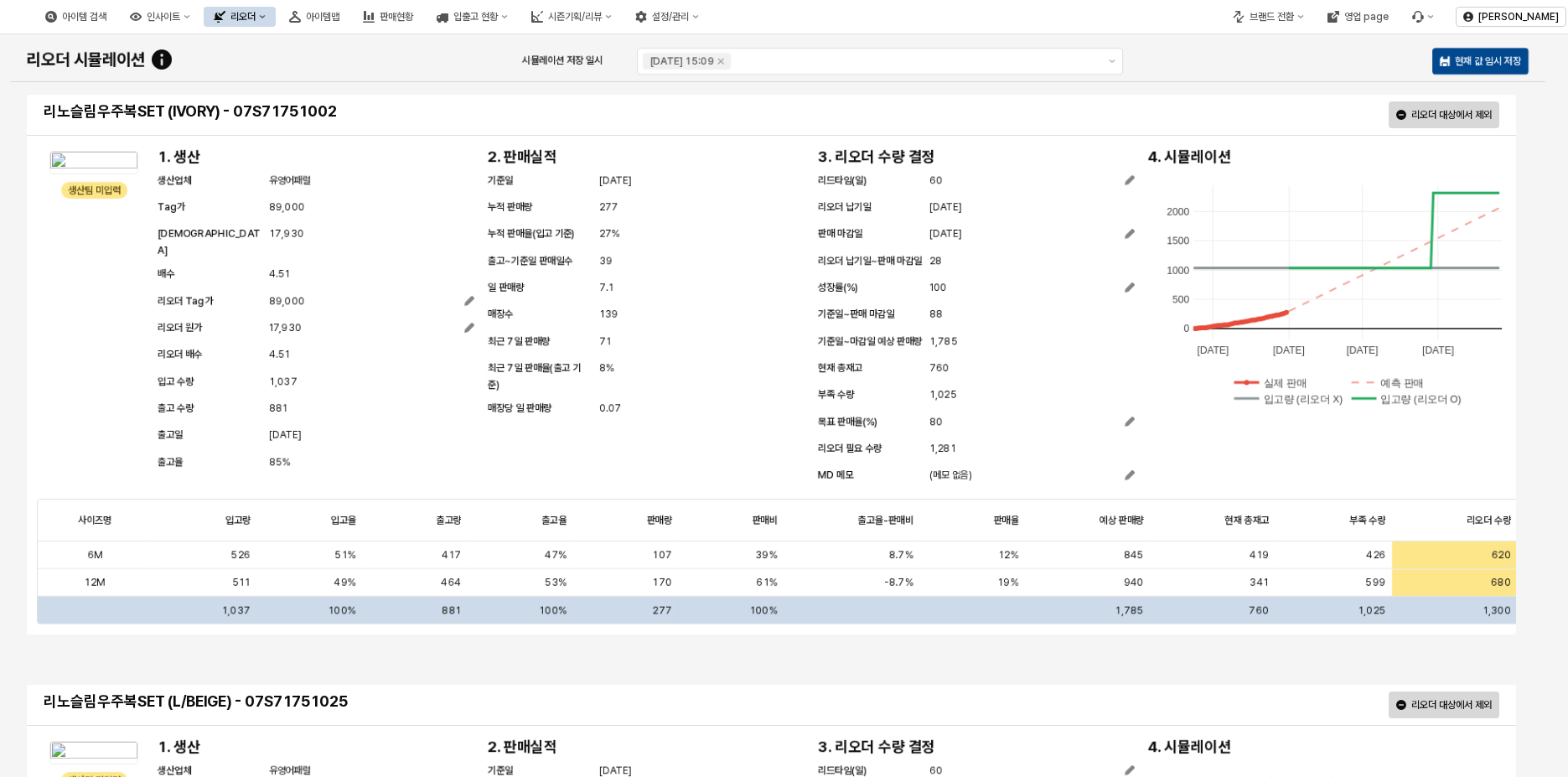
click at [266, 18] on icon "리오더" at bounding box center [262, 17] width 7 height 7
click at [387, 189] on div "ㄴ 시즌 시뮬레이션" at bounding box center [397, 190] width 89 height 13
click at [1508, 67] on p "현재 값 임시 저장" at bounding box center [1488, 61] width 66 height 13
click at [276, 9] on button "리오더" at bounding box center [240, 17] width 72 height 20
click at [372, 198] on div "ㄴ 시즌 시뮬레이션" at bounding box center [391, 190] width 102 height 17
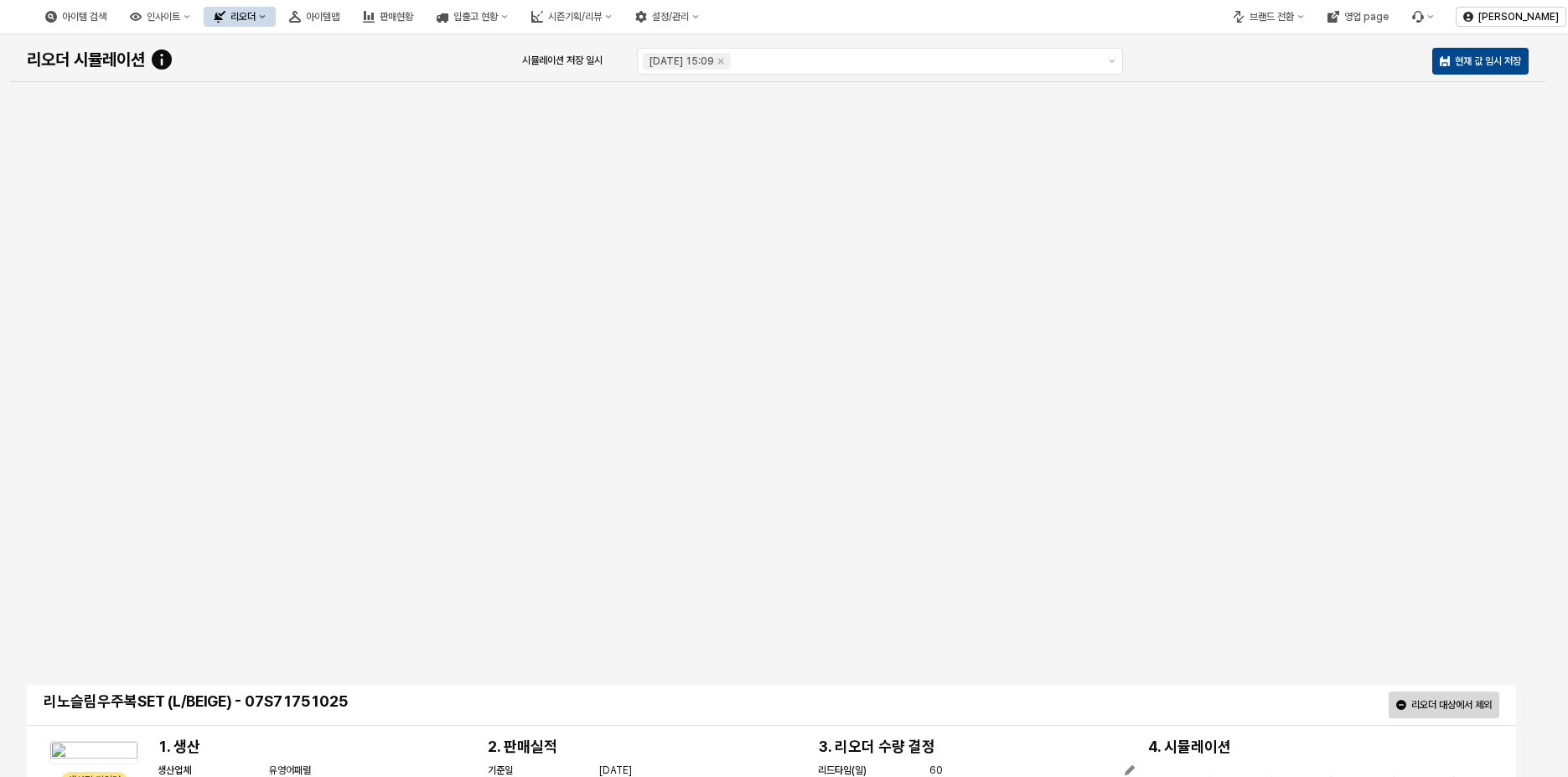
scroll to position [220, 0]
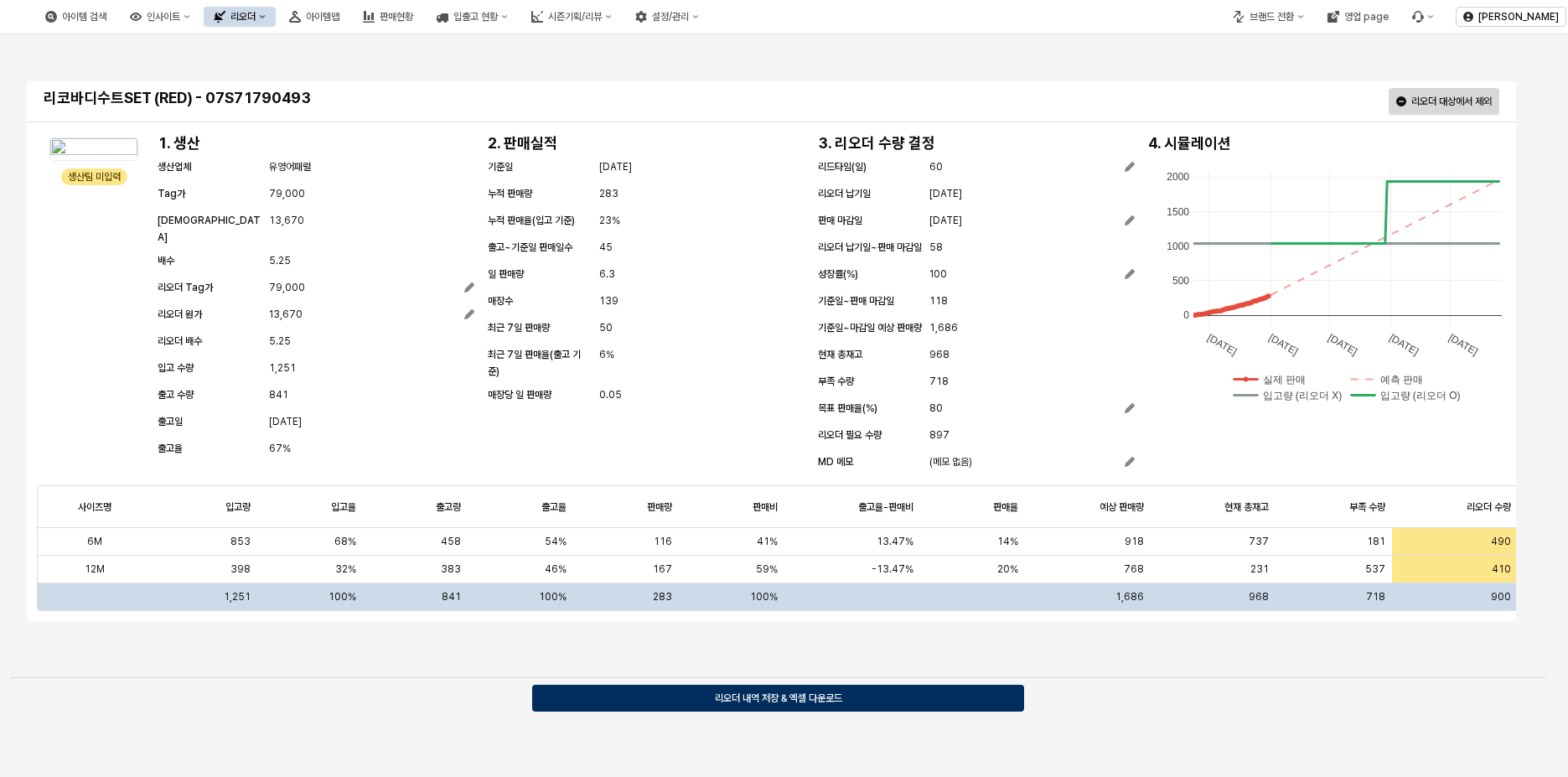
click at [834, 697] on p "리오더 내역 저장 & 엑셀 다운로드" at bounding box center [779, 698] width 127 height 13
